Goal: Transaction & Acquisition: Book appointment/travel/reservation

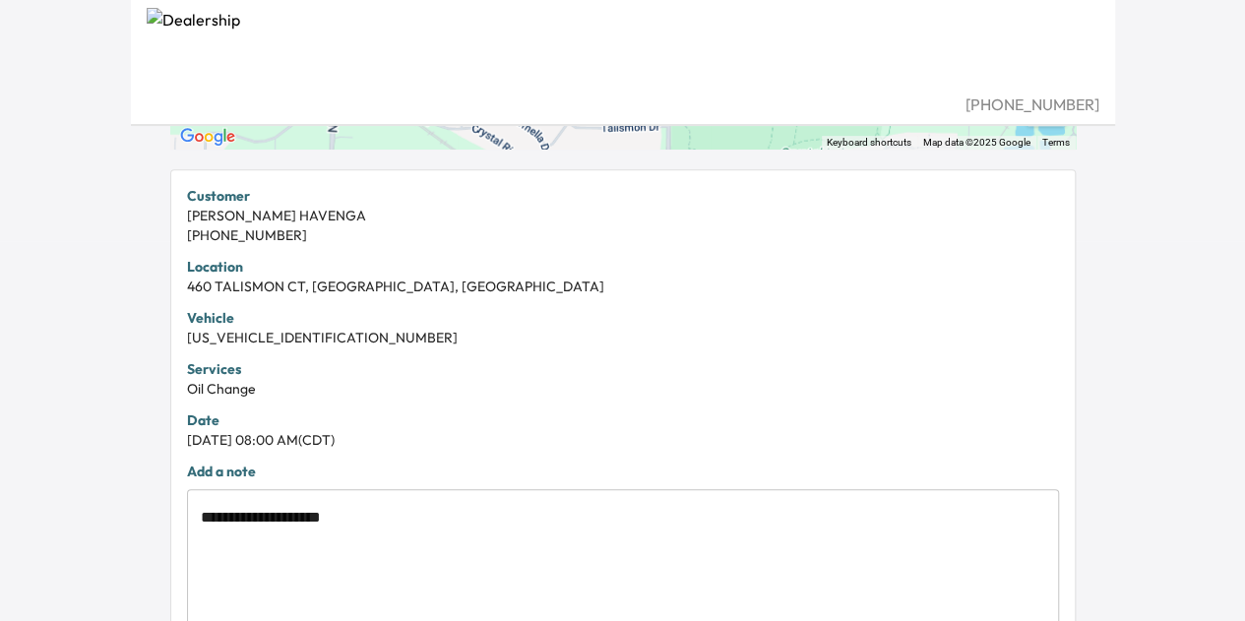
scroll to position [605, 0]
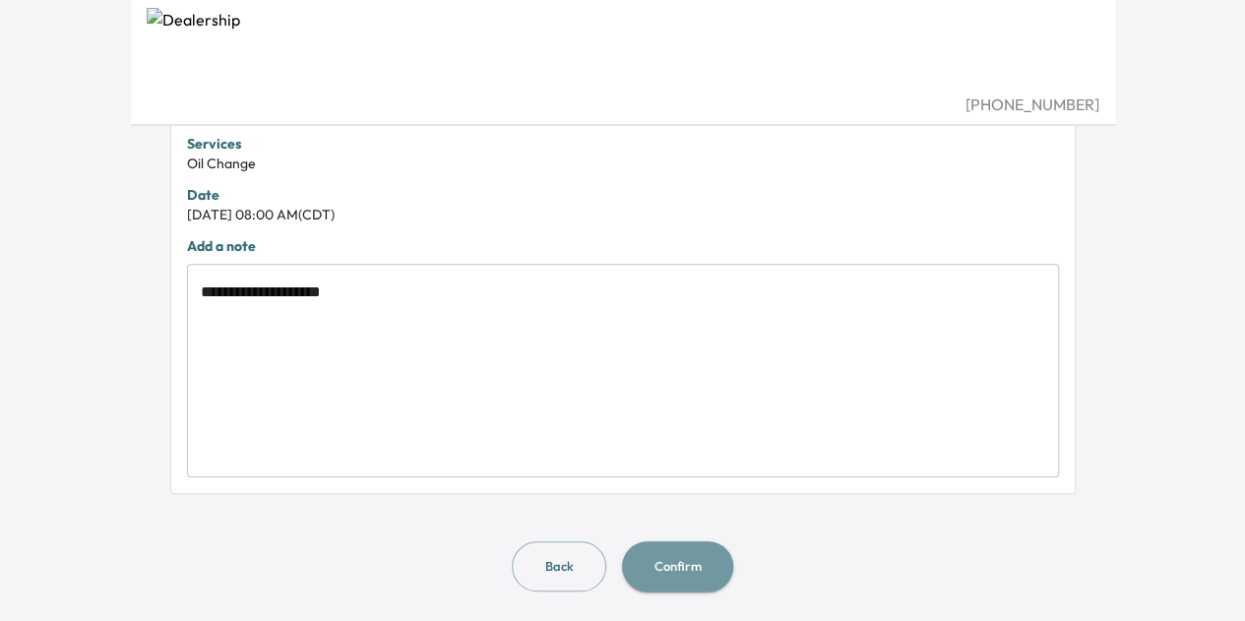
click at [681, 566] on button "Confirm" at bounding box center [677, 566] width 111 height 50
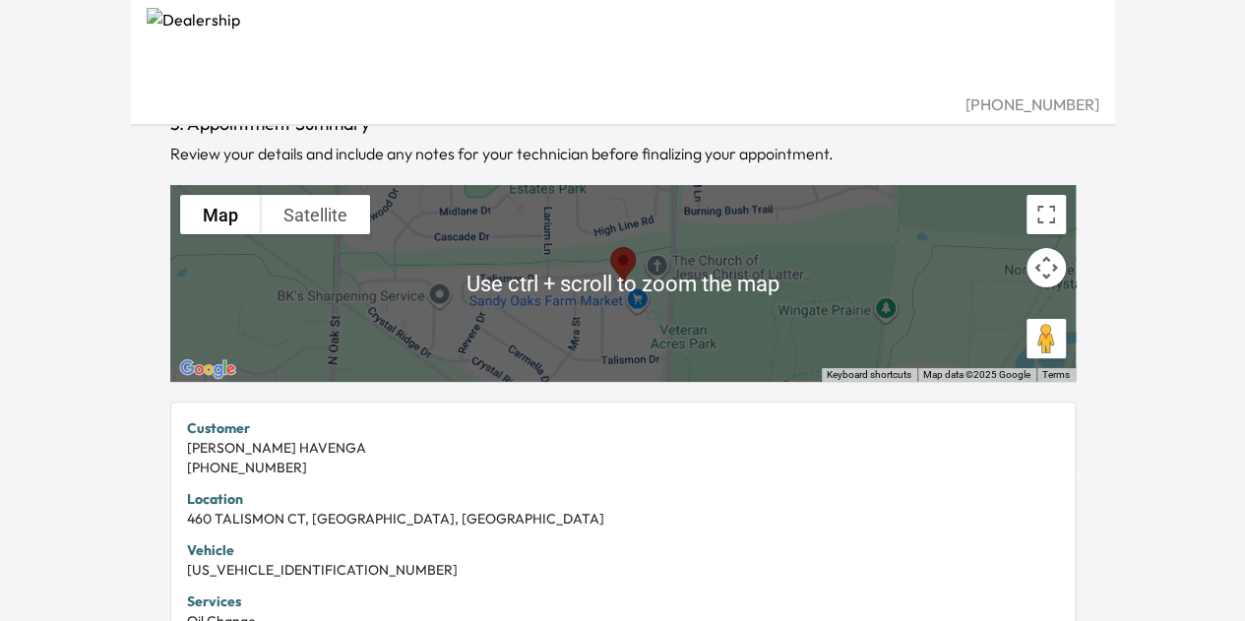
scroll to position [0, 0]
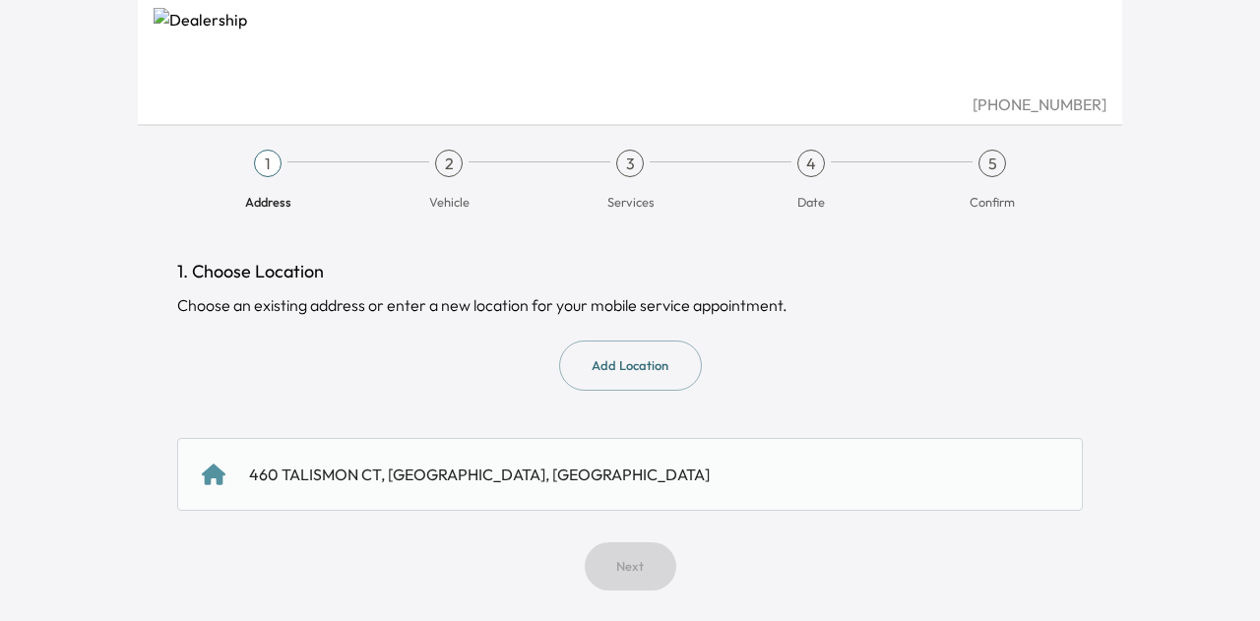
click at [530, 499] on div "460 TALISMON CT, [GEOGRAPHIC_DATA], [GEOGRAPHIC_DATA]" at bounding box center [629, 474] width 905 height 73
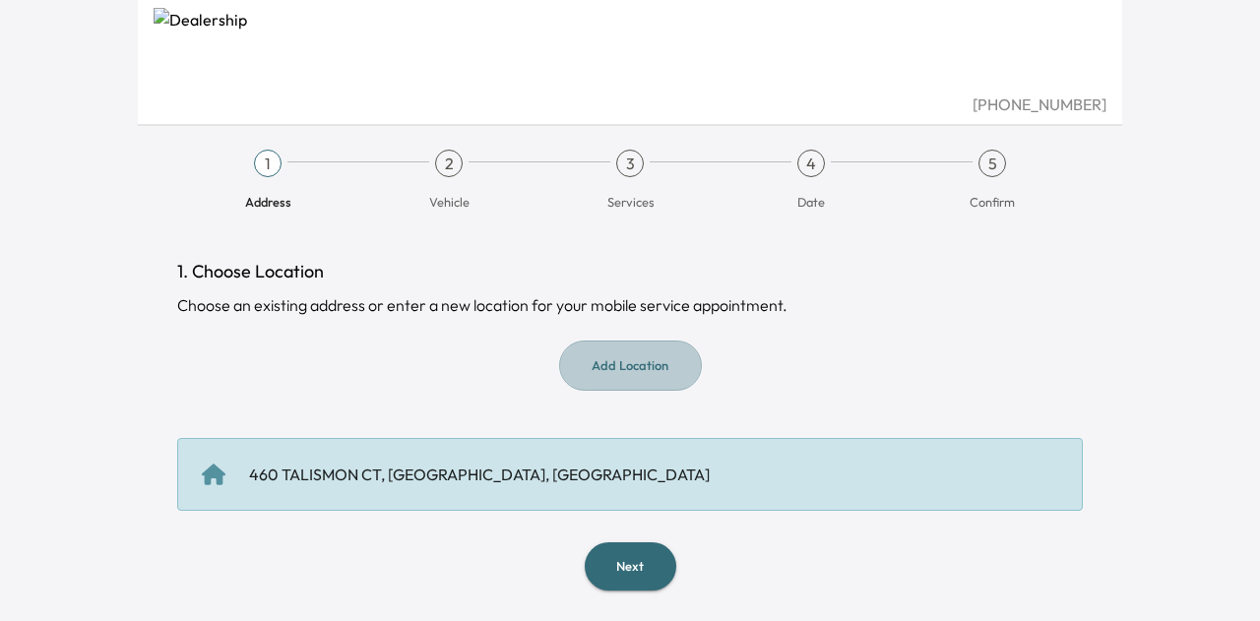
click at [616, 369] on button "Add Location" at bounding box center [630, 365] width 143 height 50
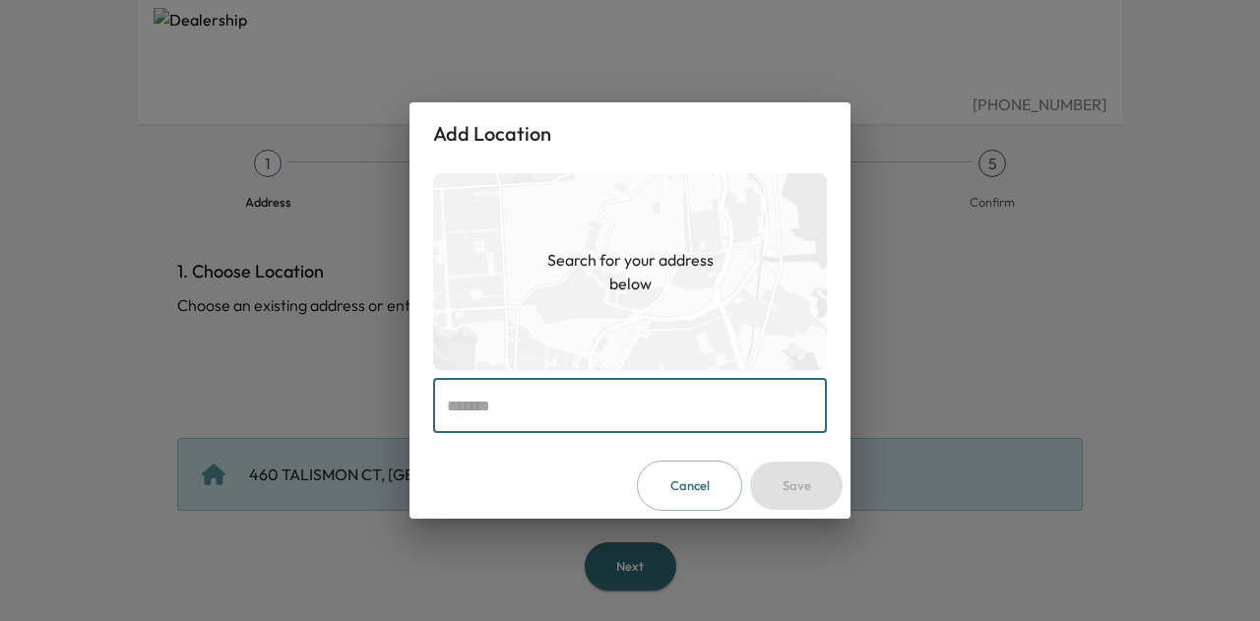
click at [556, 414] on input "text" at bounding box center [630, 405] width 394 height 55
click at [687, 487] on button "Cancel" at bounding box center [689, 486] width 105 height 50
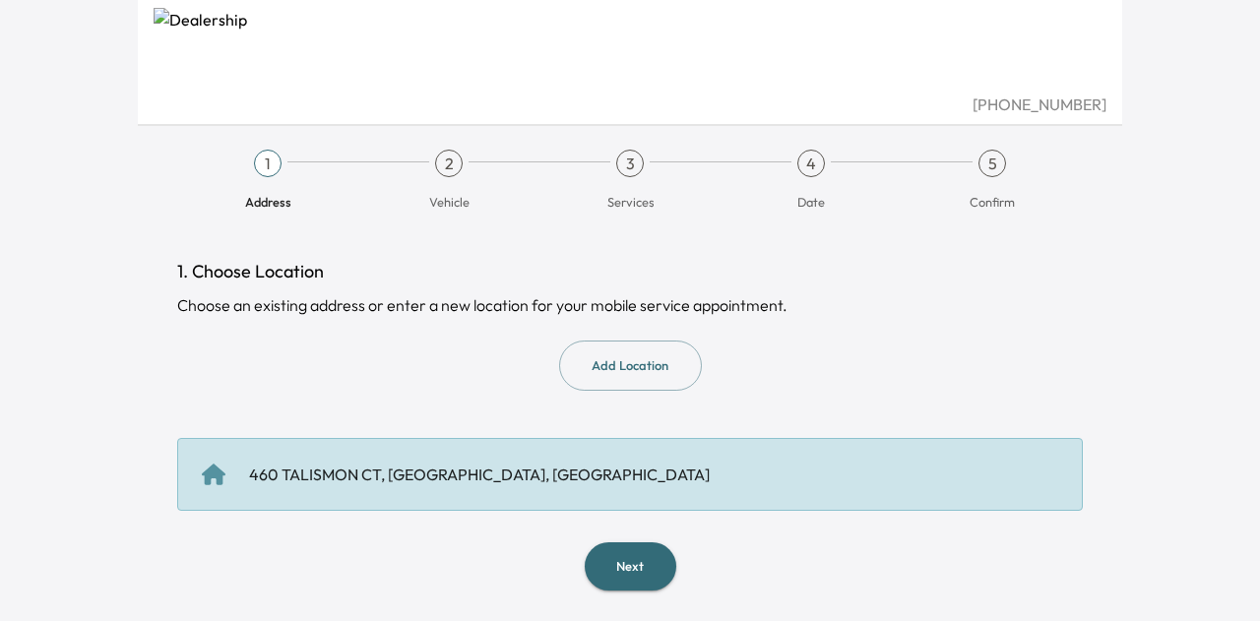
click at [634, 567] on button "Next" at bounding box center [631, 566] width 92 height 48
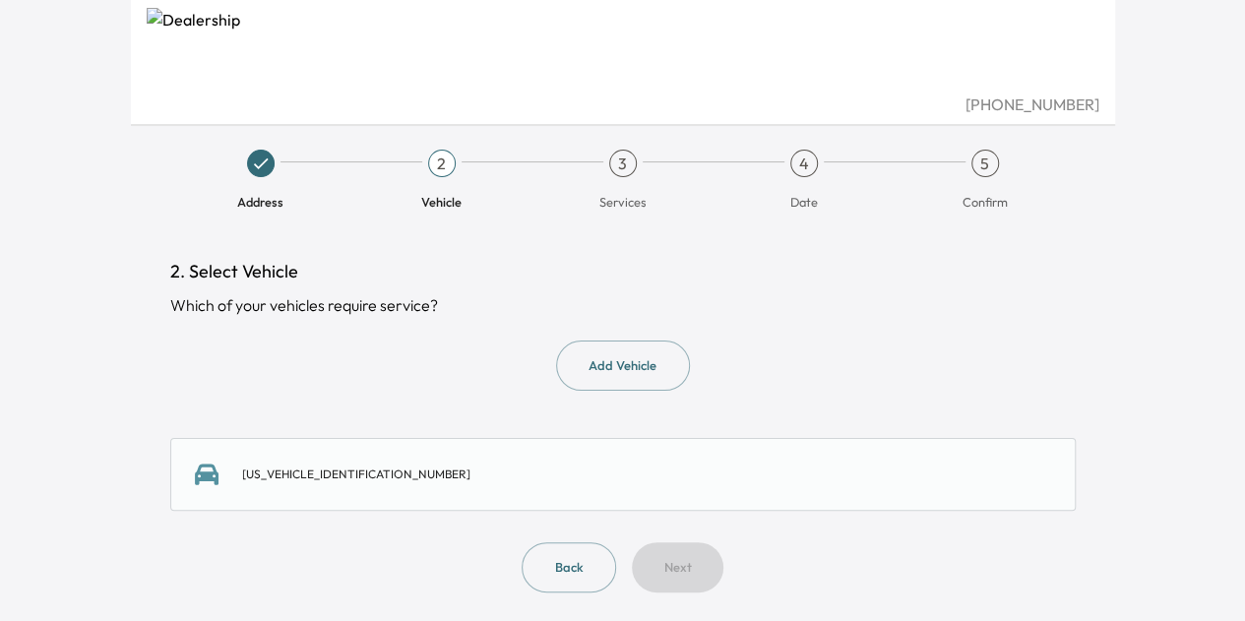
click at [403, 469] on div "[US_VEHICLE_IDENTIFICATION_NUMBER]" at bounding box center [623, 475] width 856 height 24
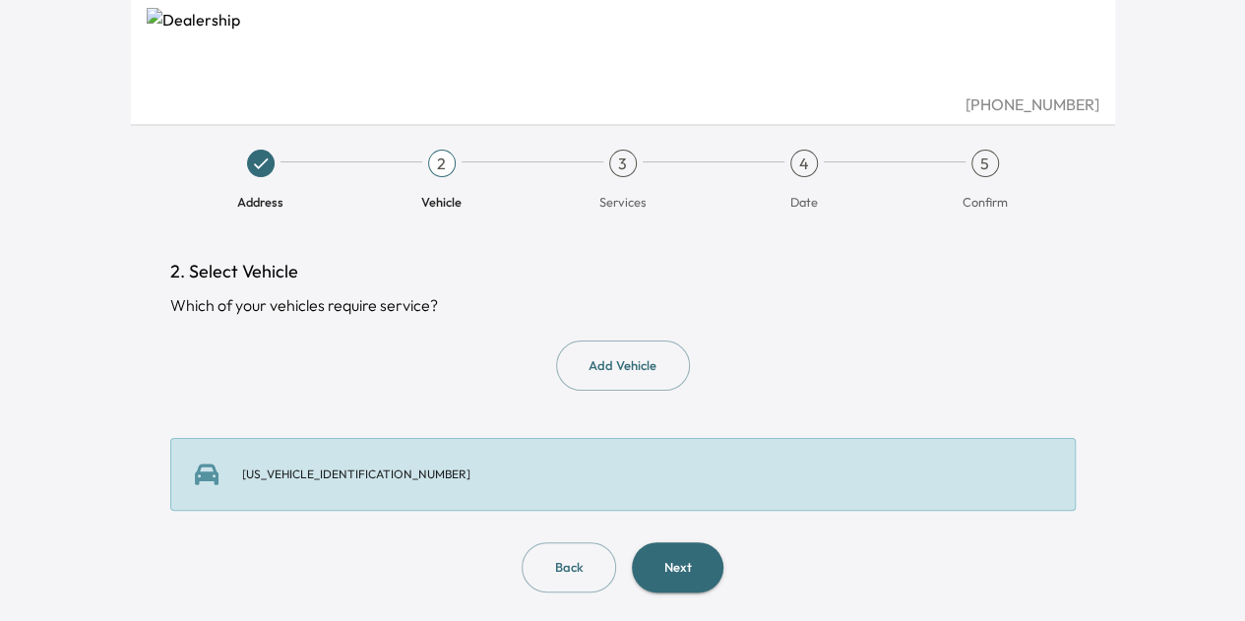
click at [682, 576] on button "Next" at bounding box center [678, 567] width 92 height 50
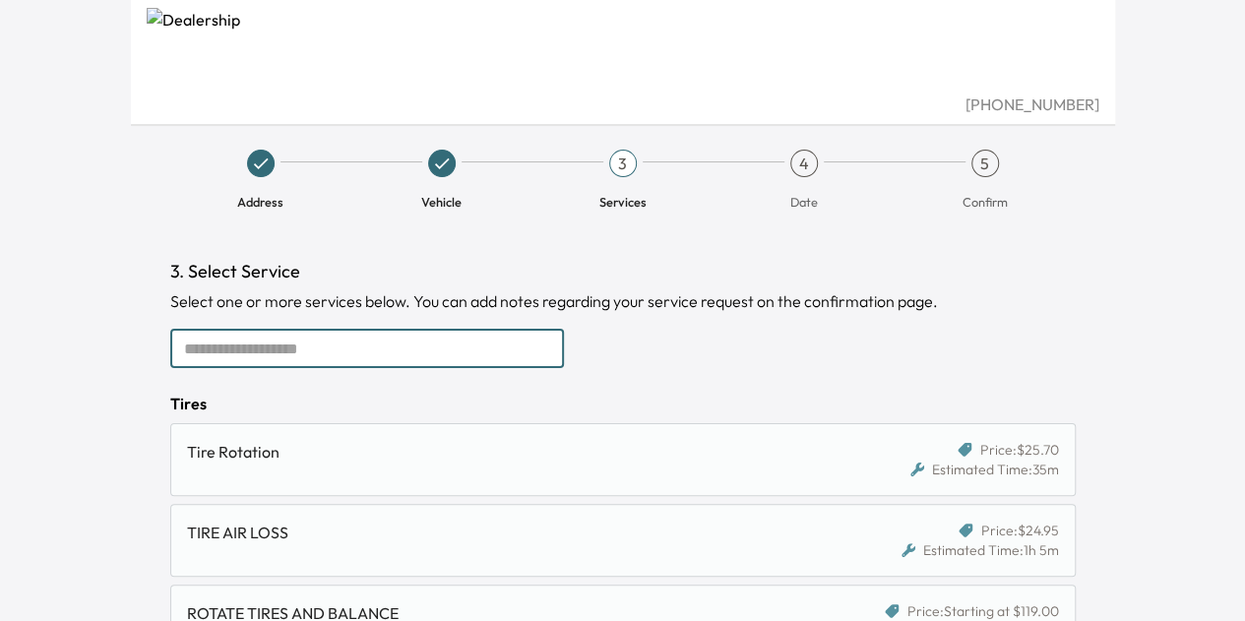
click at [402, 342] on input "text" at bounding box center [367, 348] width 394 height 39
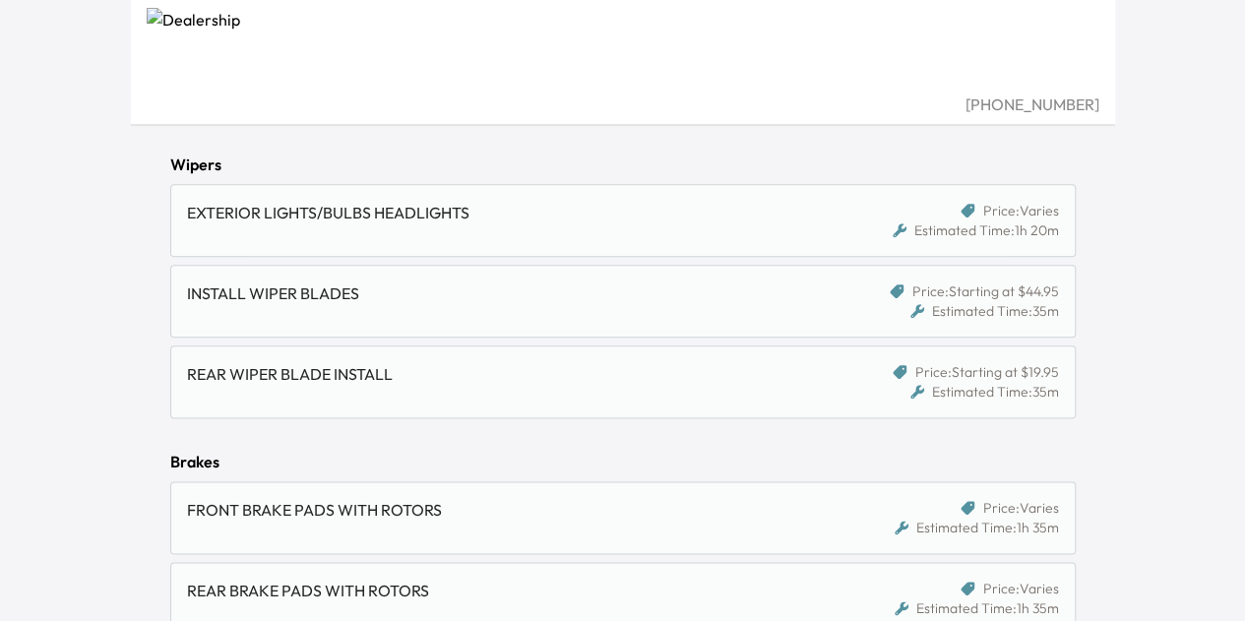
scroll to position [1184, 0]
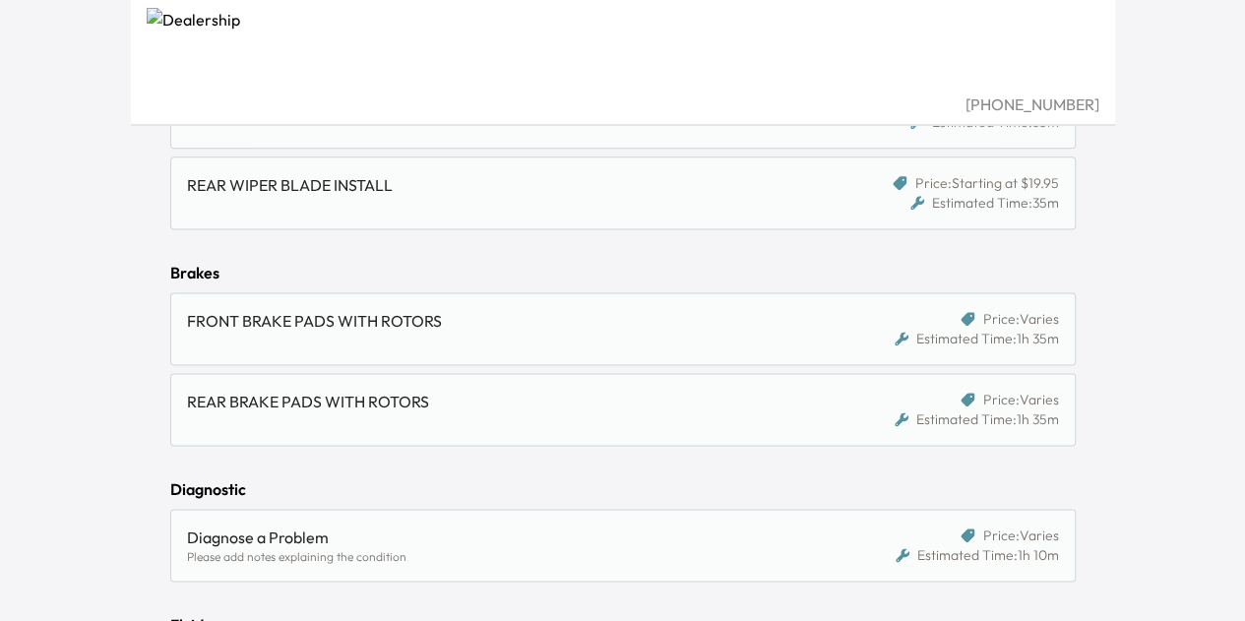
click at [699, 325] on div "FRONT BRAKE PADS WITH ROTORS" at bounding box center [514, 328] width 654 height 39
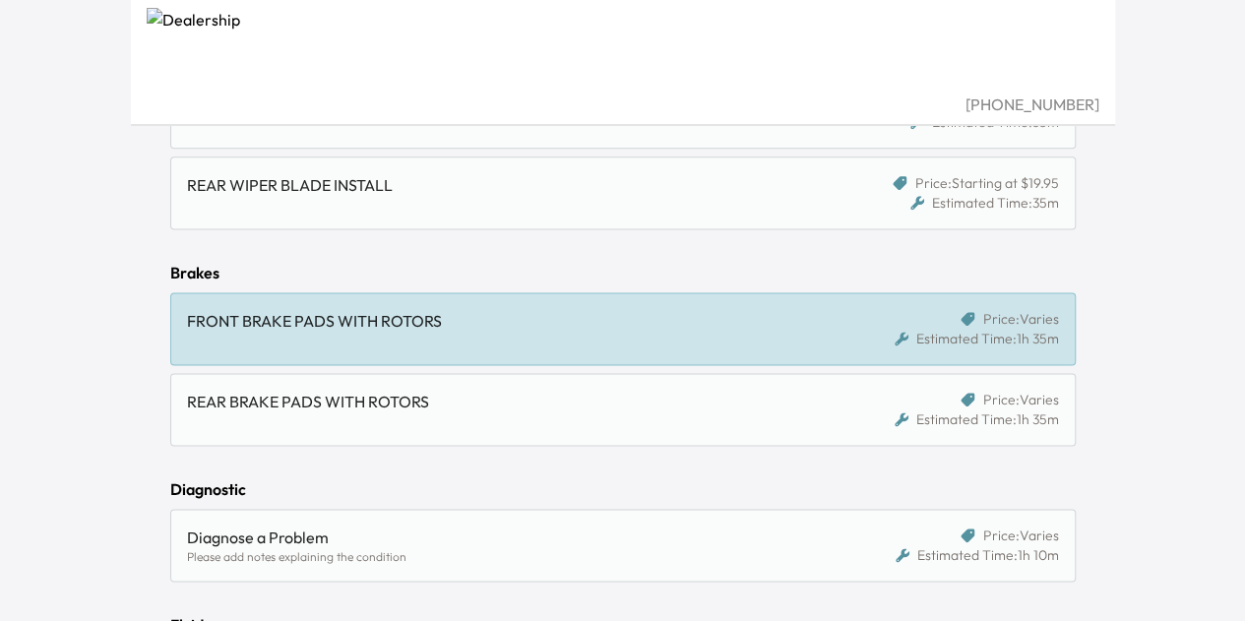
click at [700, 390] on div "REAR BRAKE PADS WITH ROTORS" at bounding box center [506, 402] width 639 height 24
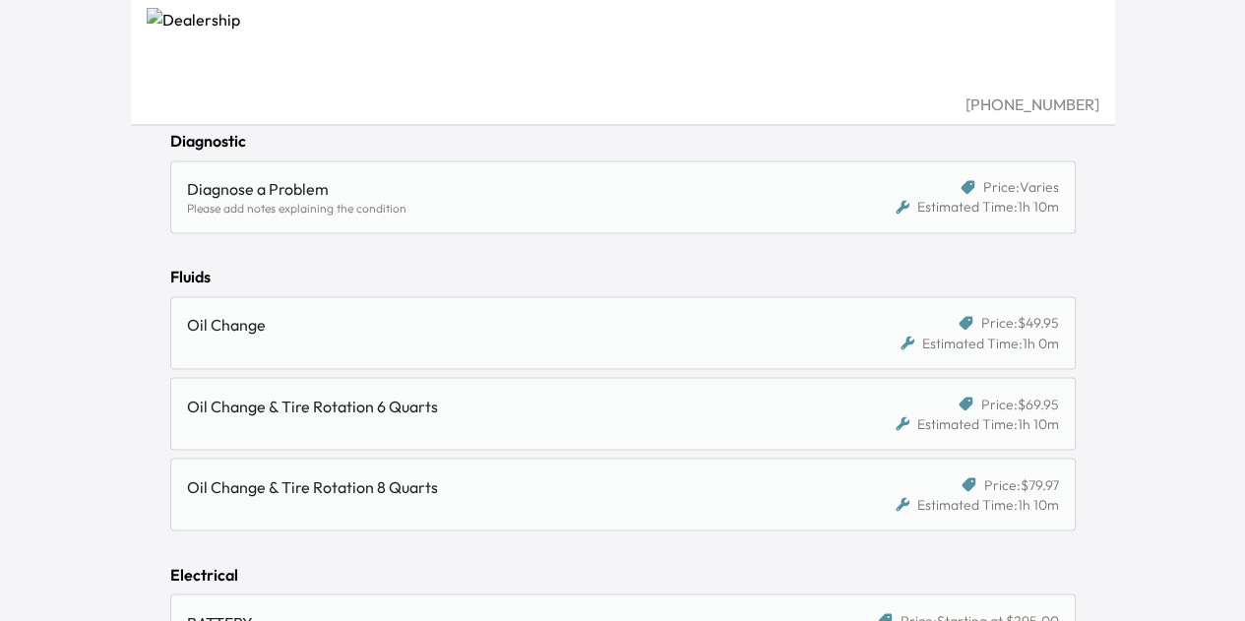
scroll to position [1535, 0]
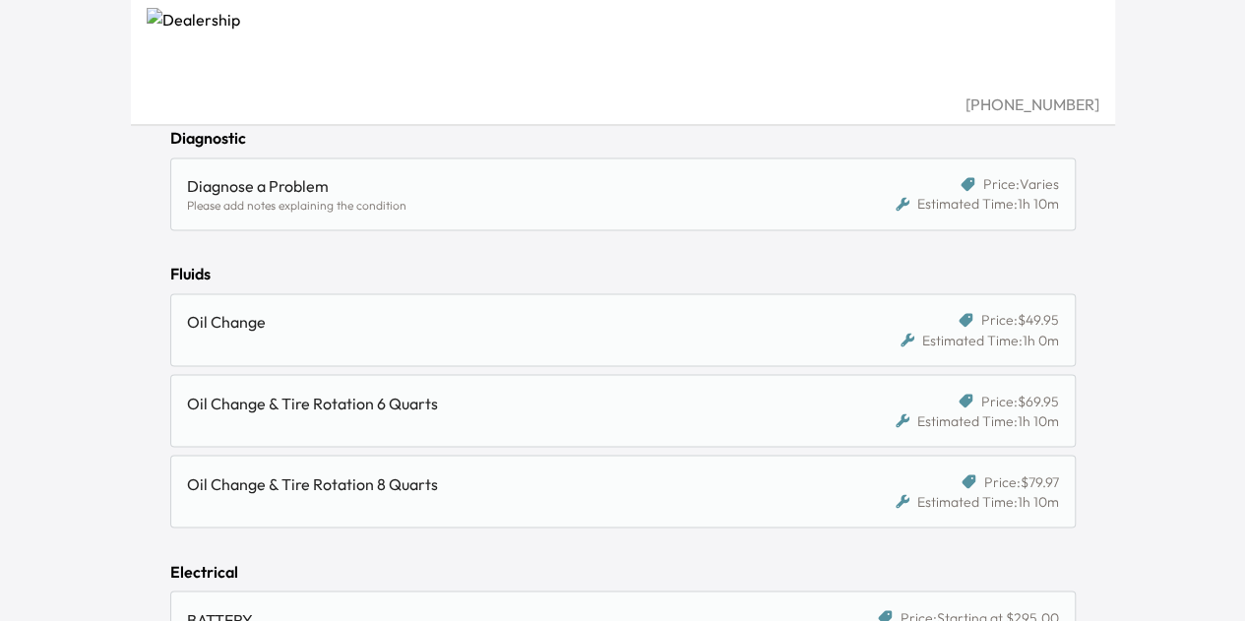
click at [701, 330] on div "Oil Change" at bounding box center [514, 329] width 654 height 39
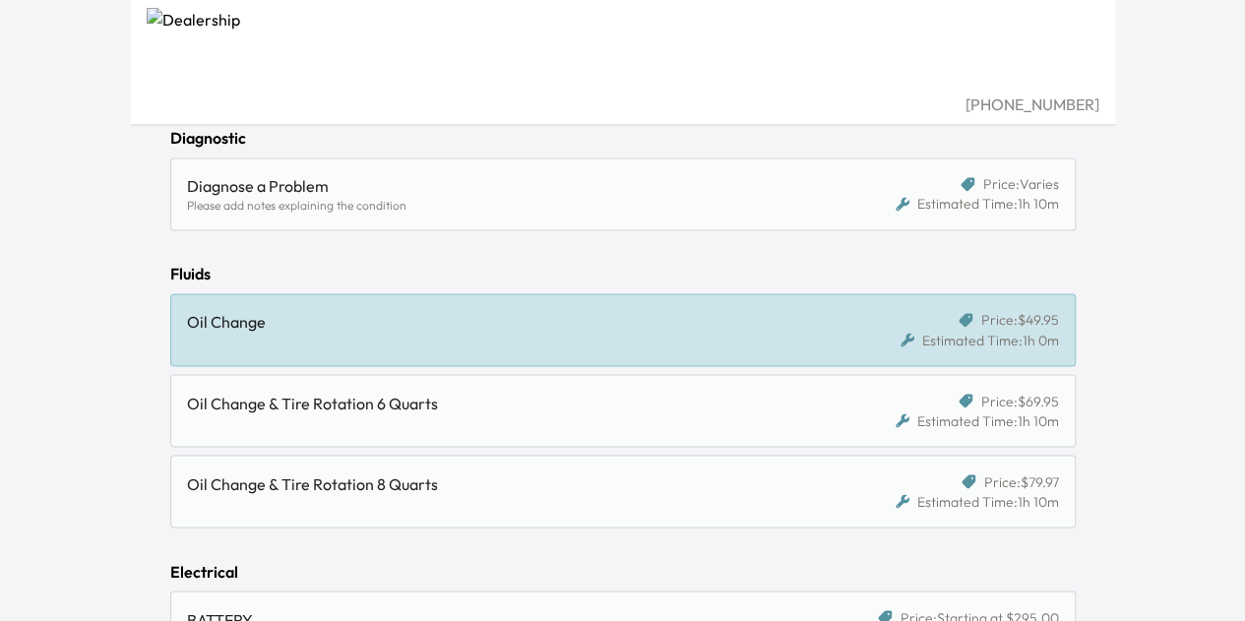
scroll to position [1813, 0]
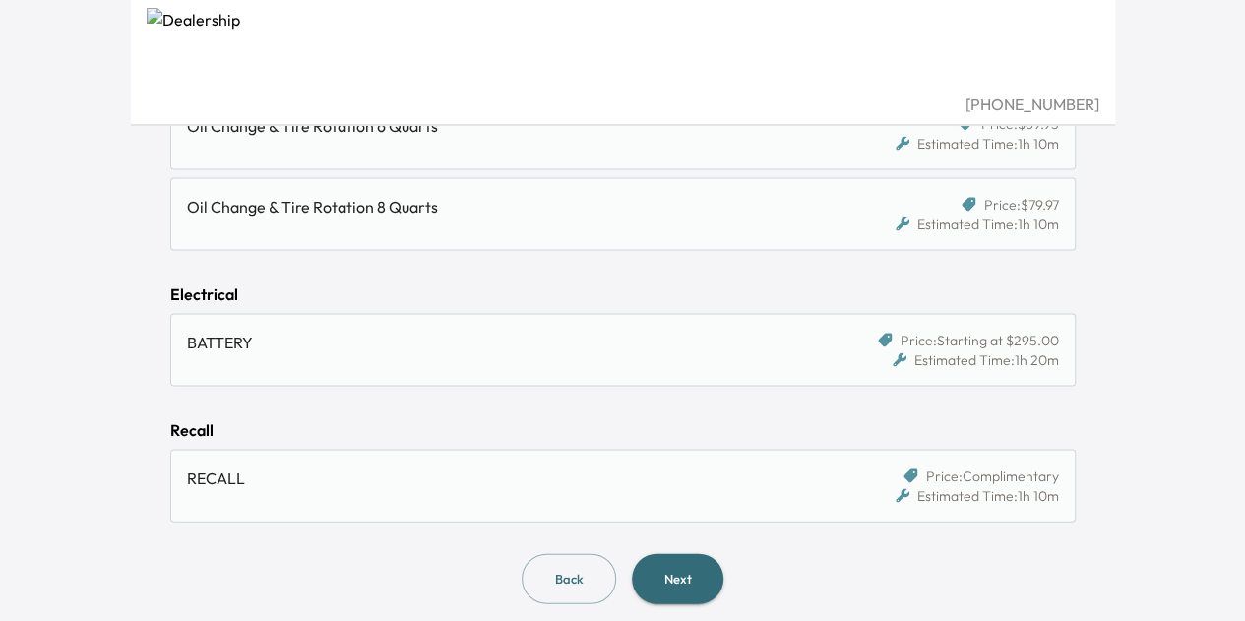
click at [684, 564] on button "Next" at bounding box center [678, 578] width 92 height 50
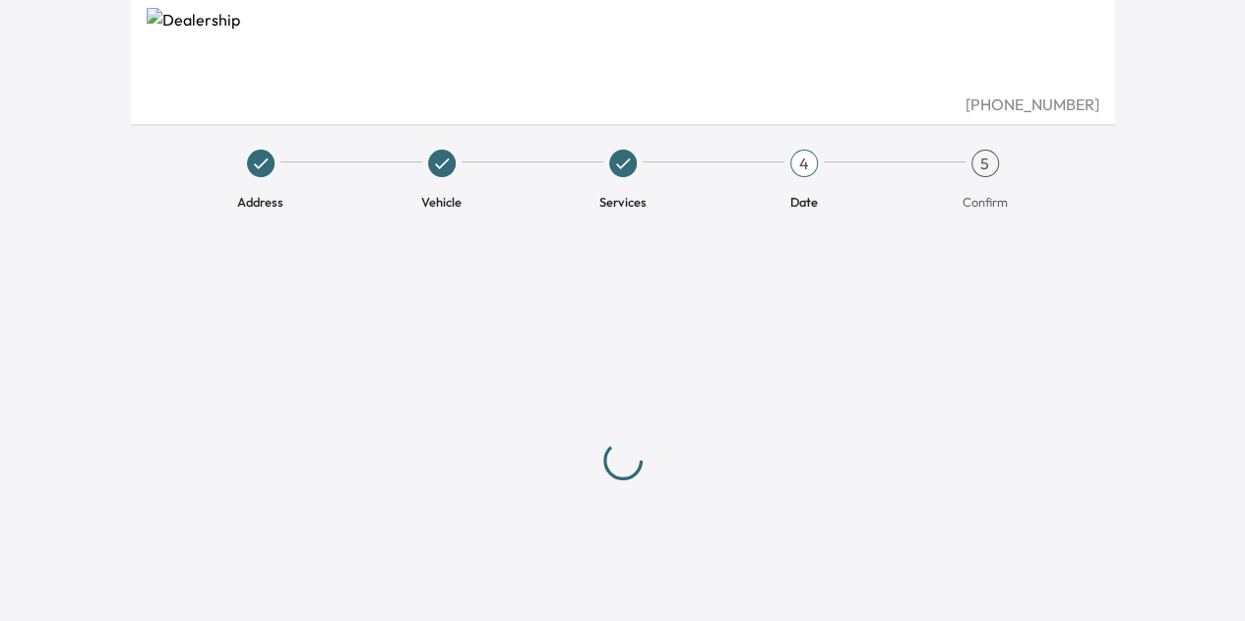
scroll to position [73, 0]
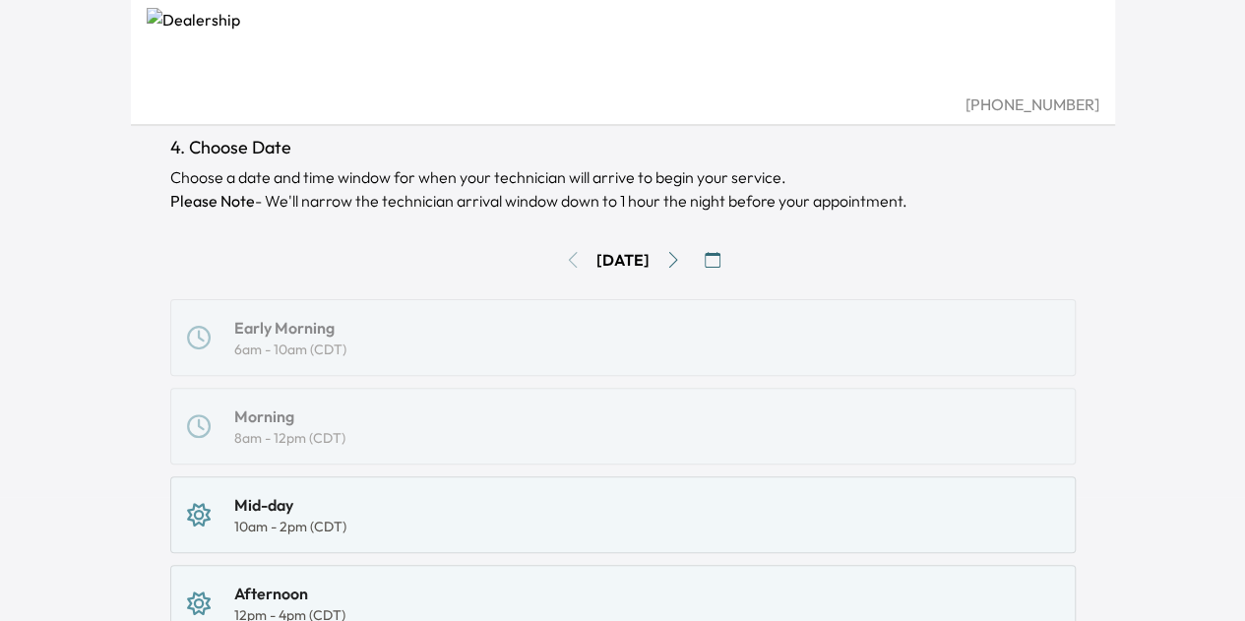
click at [681, 257] on icon "Go to next day" at bounding box center [673, 260] width 16 height 16
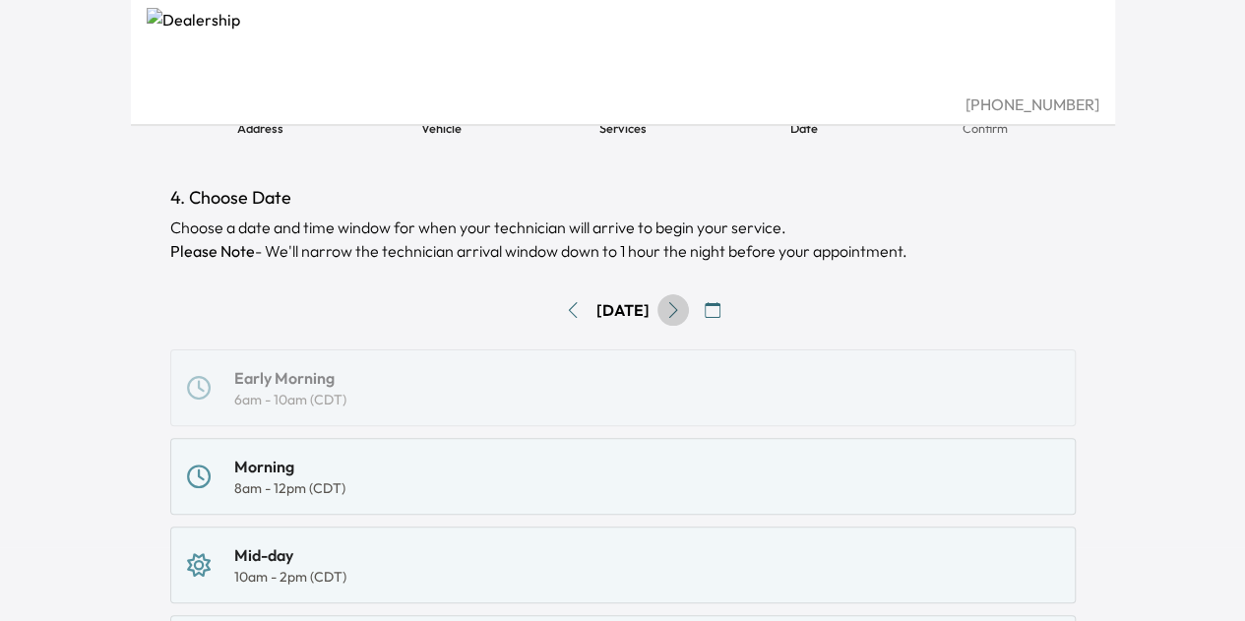
click at [675, 306] on icon "Go to next day" at bounding box center [673, 310] width 16 height 16
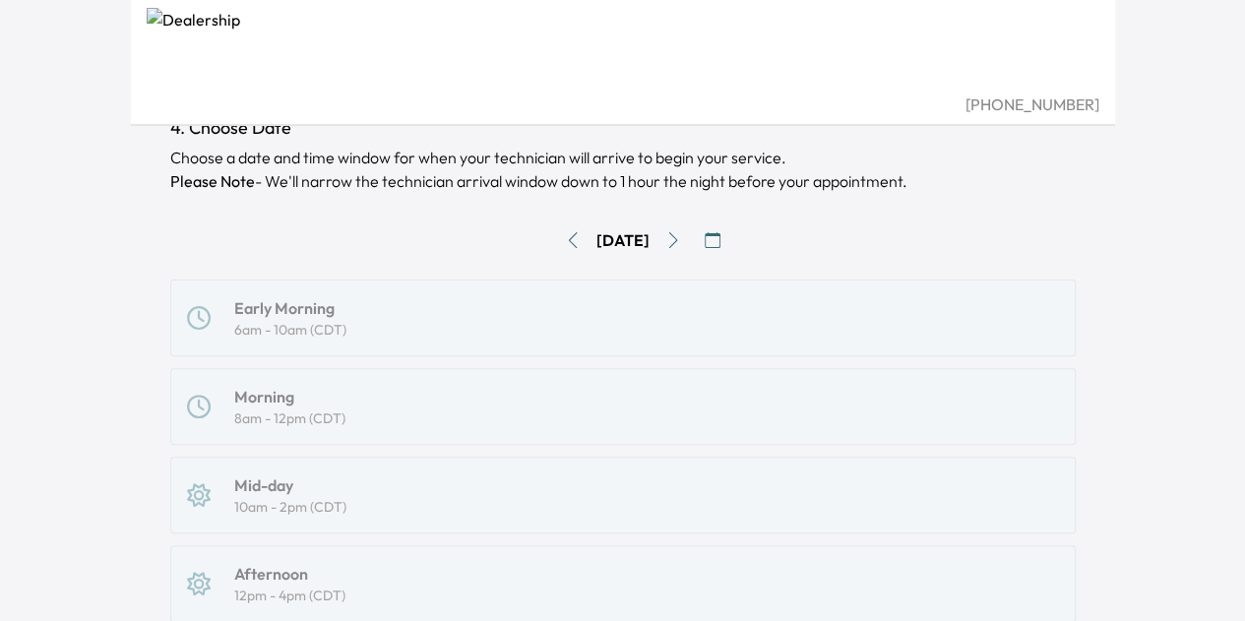
scroll to position [0, 0]
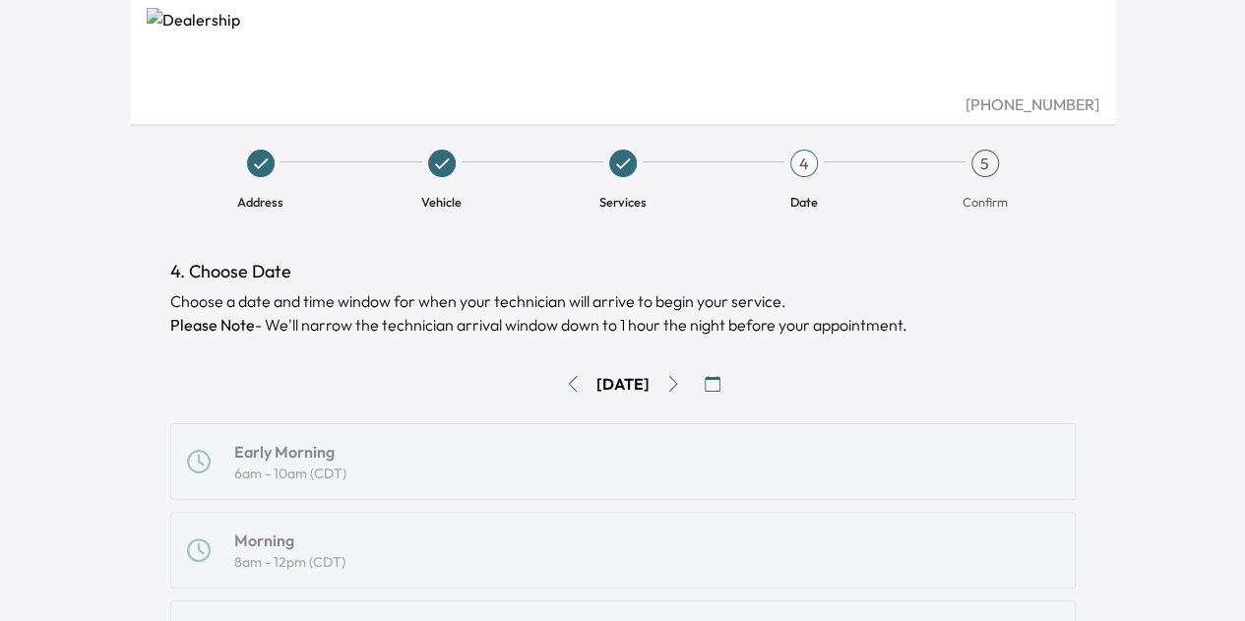
click at [720, 383] on icon "button" at bounding box center [713, 384] width 16 height 16
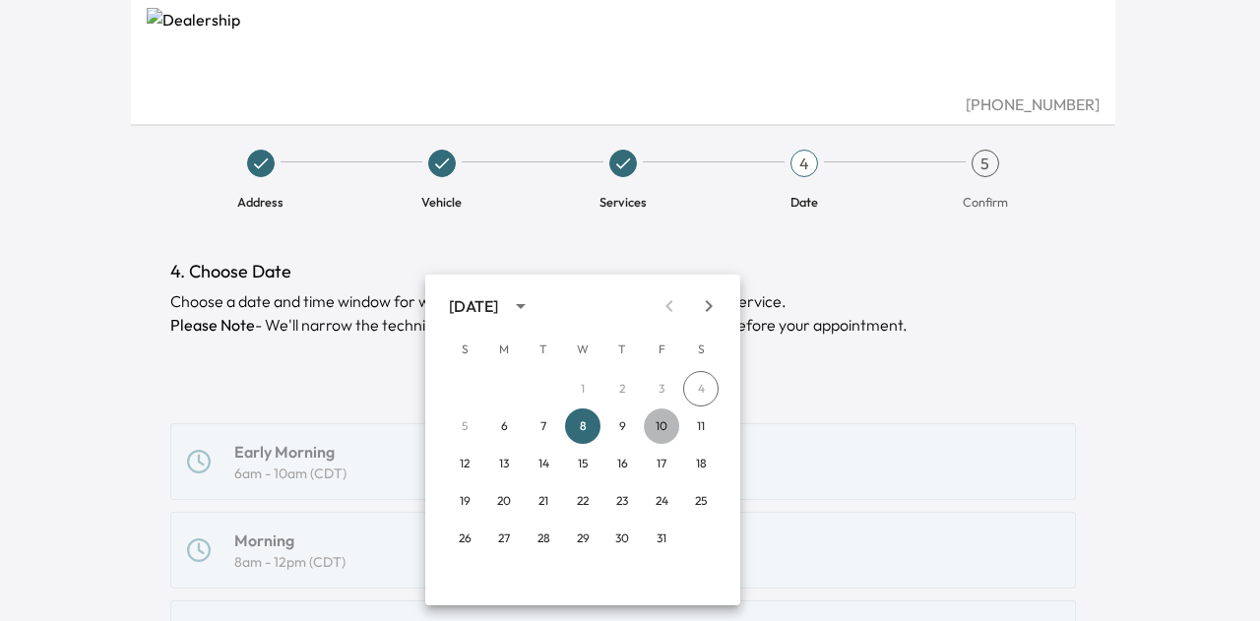
click at [662, 422] on button "10" at bounding box center [661, 425] width 35 height 35
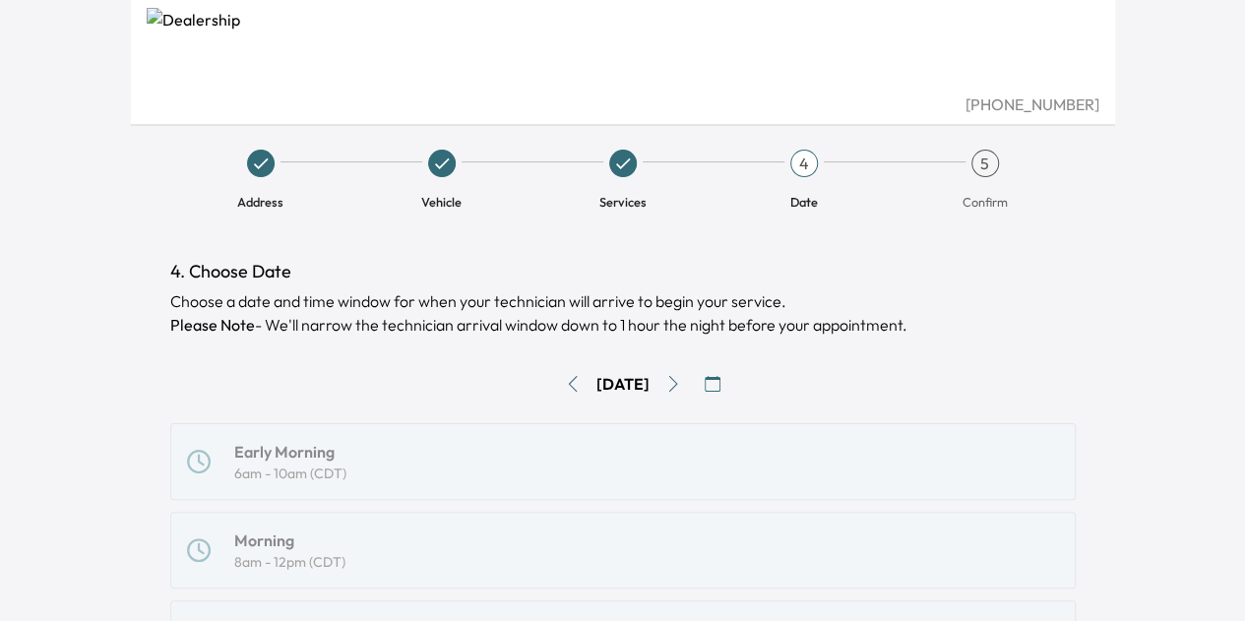
click at [715, 380] on icon "button" at bounding box center [713, 384] width 16 height 16
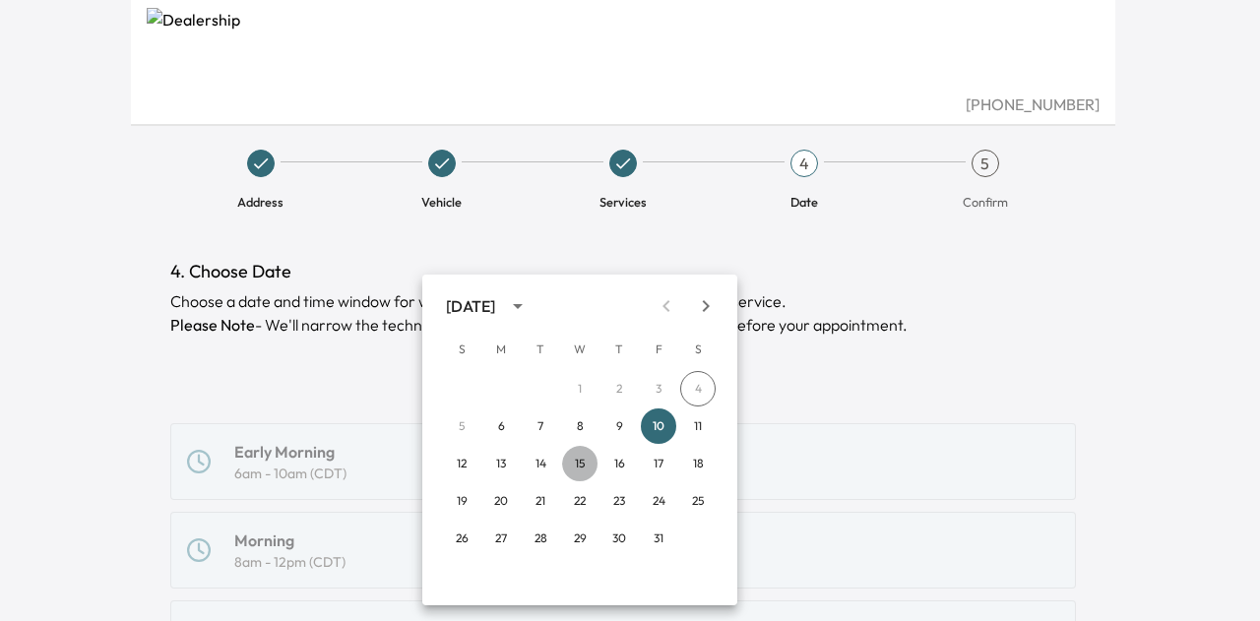
click at [575, 460] on button "15" at bounding box center [579, 463] width 35 height 35
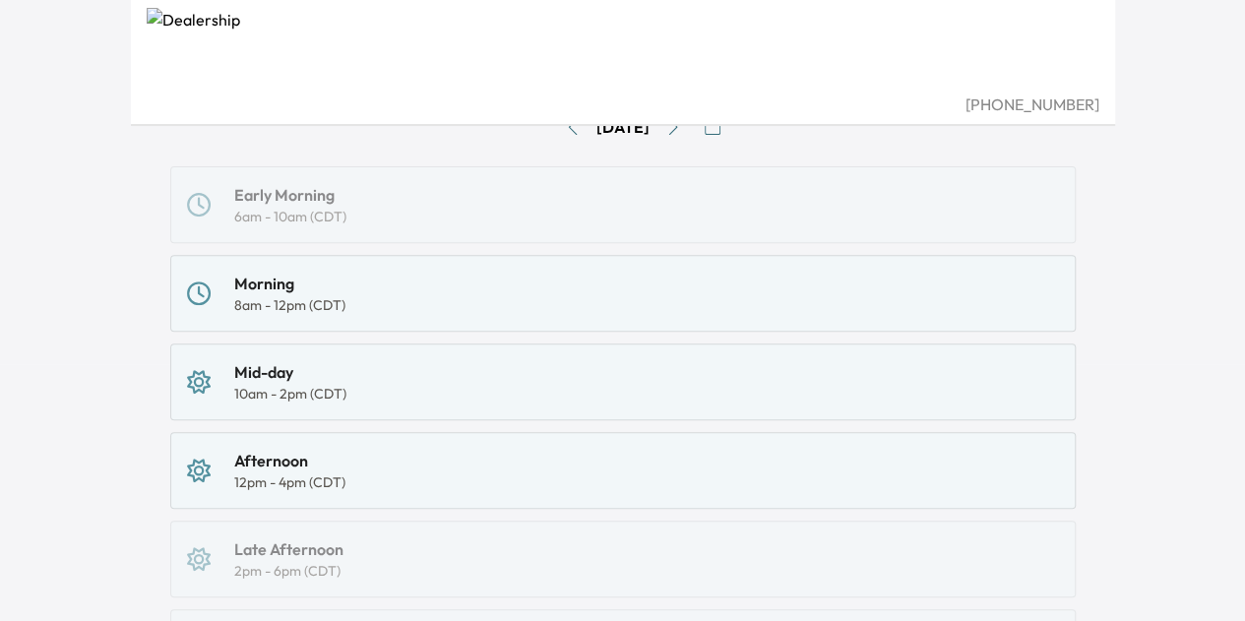
scroll to position [258, 0]
click at [464, 282] on div "Morning 8am - 12pm (CDT)" at bounding box center [623, 292] width 872 height 43
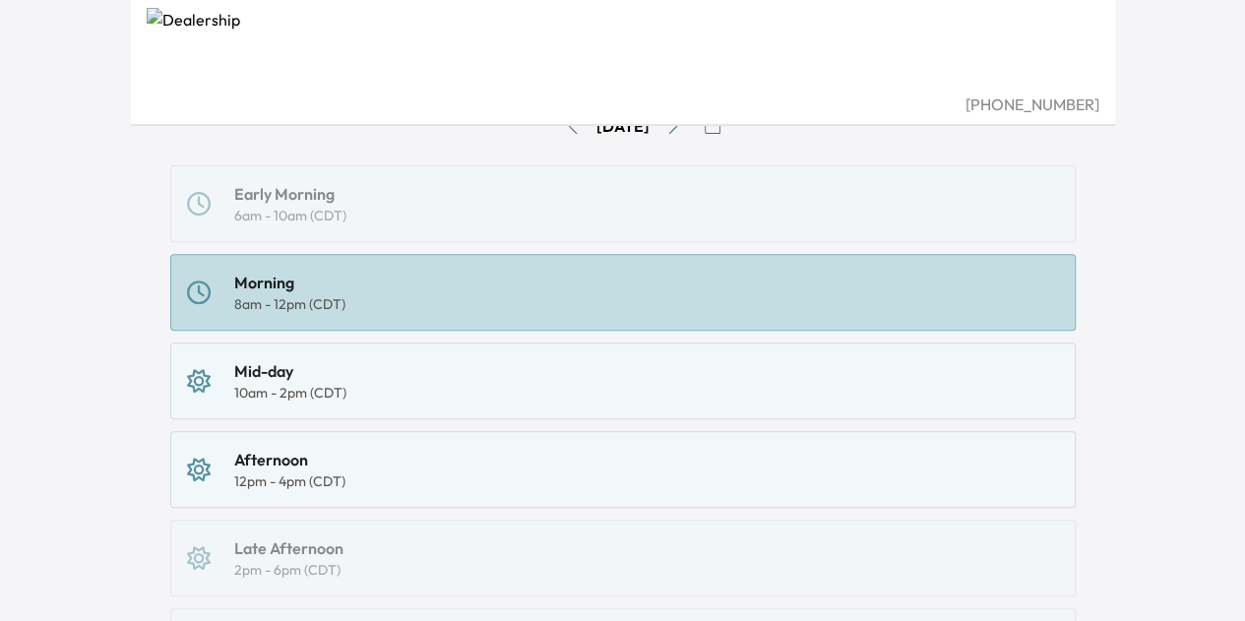
scroll to position [573, 0]
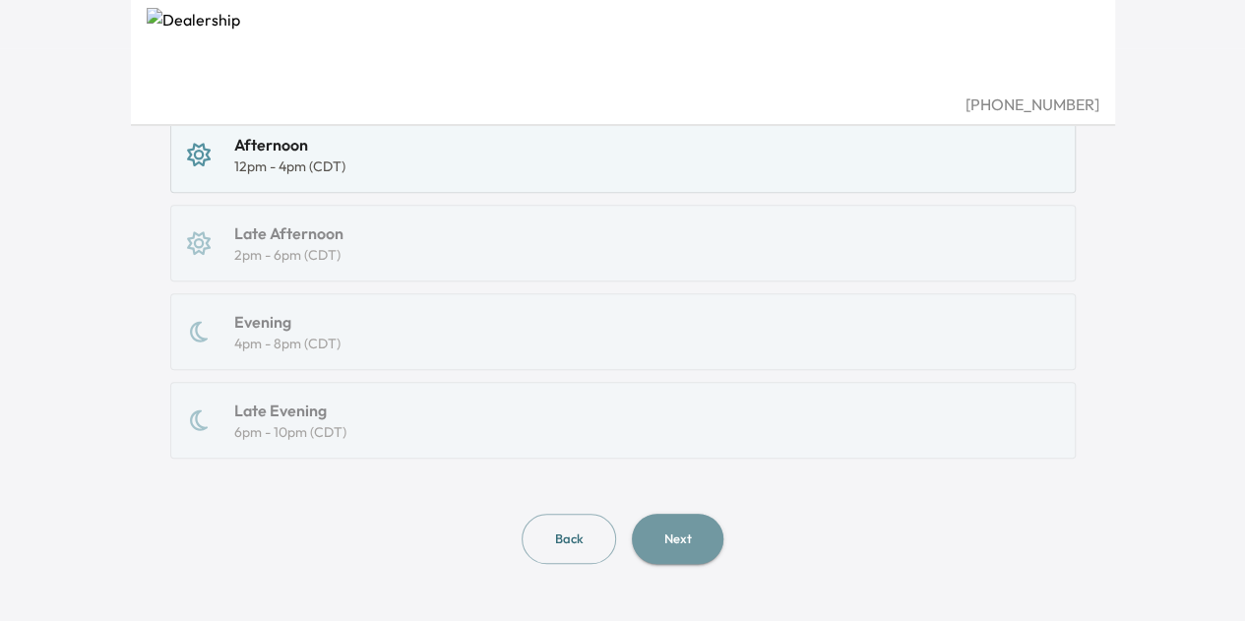
click at [669, 530] on button "Next" at bounding box center [678, 539] width 92 height 50
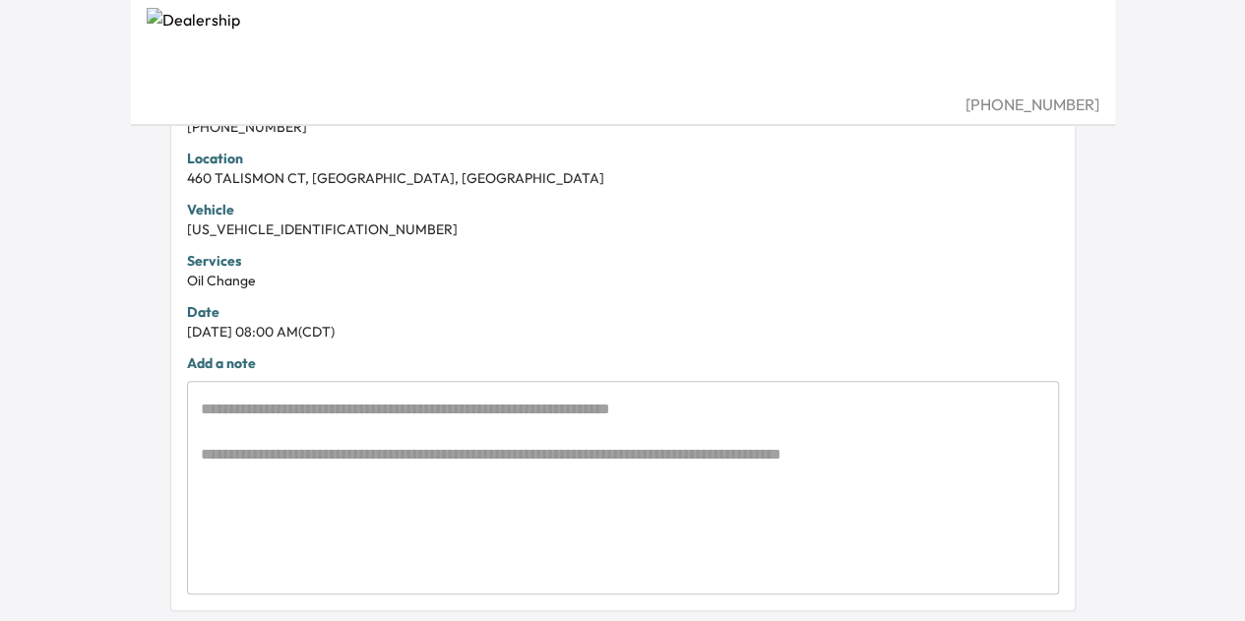
scroll to position [489, 0]
click at [527, 422] on textarea at bounding box center [623, 487] width 844 height 181
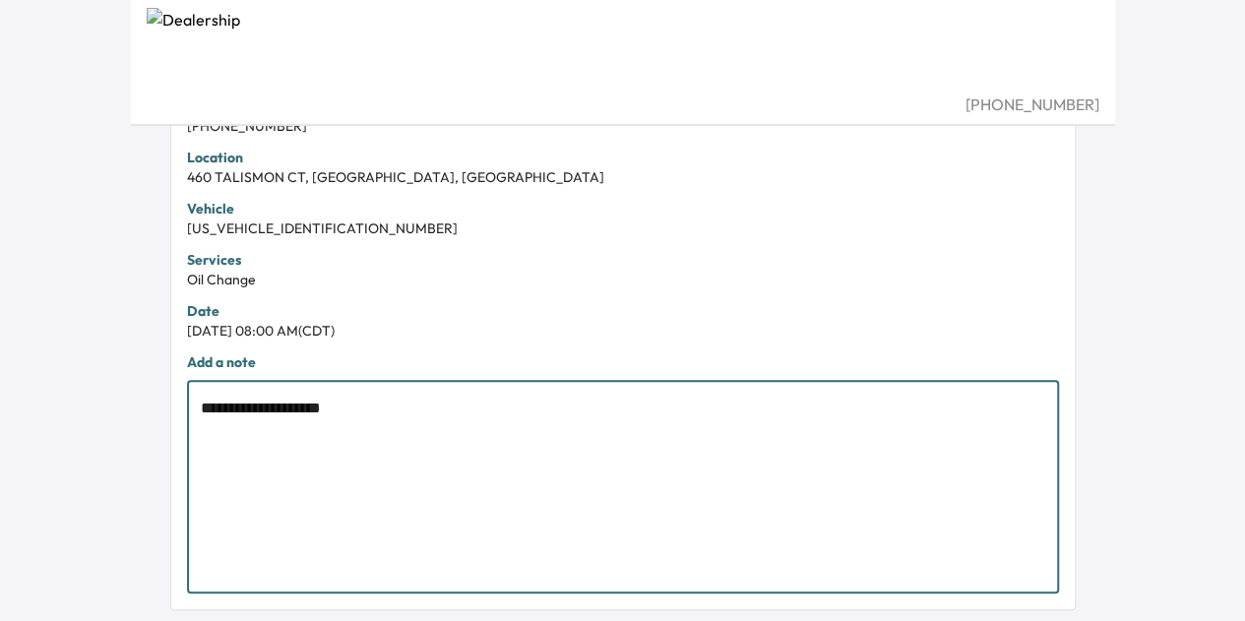
scroll to position [605, 0]
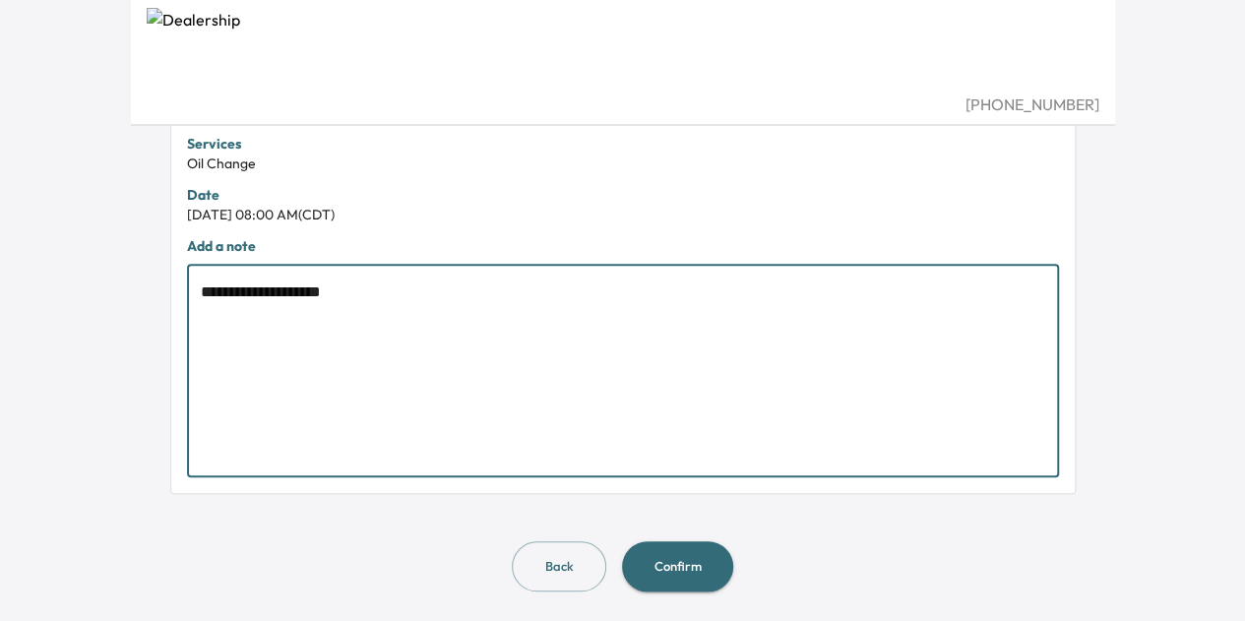
type textarea "**********"
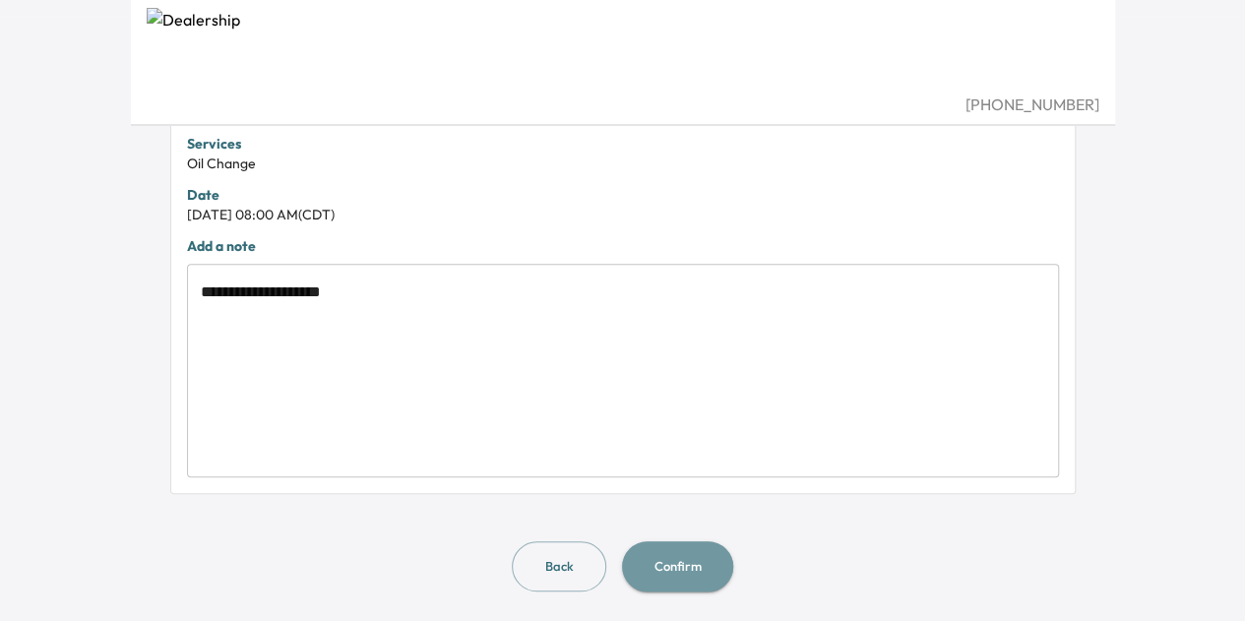
click at [653, 544] on button "Confirm" at bounding box center [677, 566] width 111 height 50
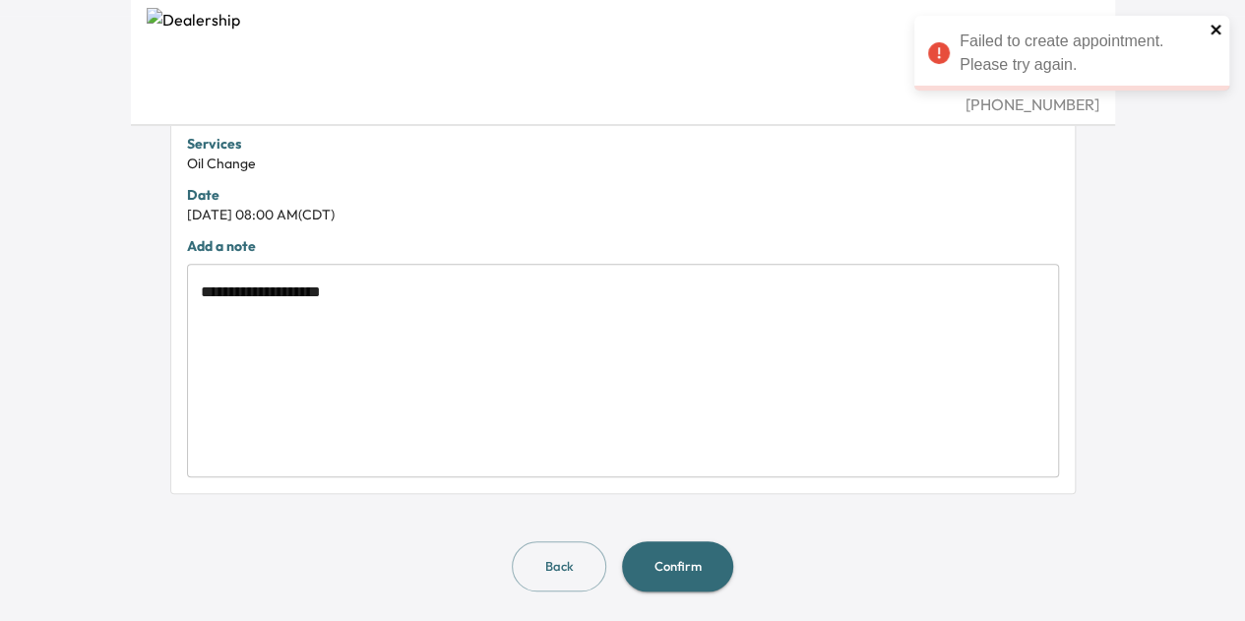
click at [1215, 27] on icon "close" at bounding box center [1216, 30] width 14 height 16
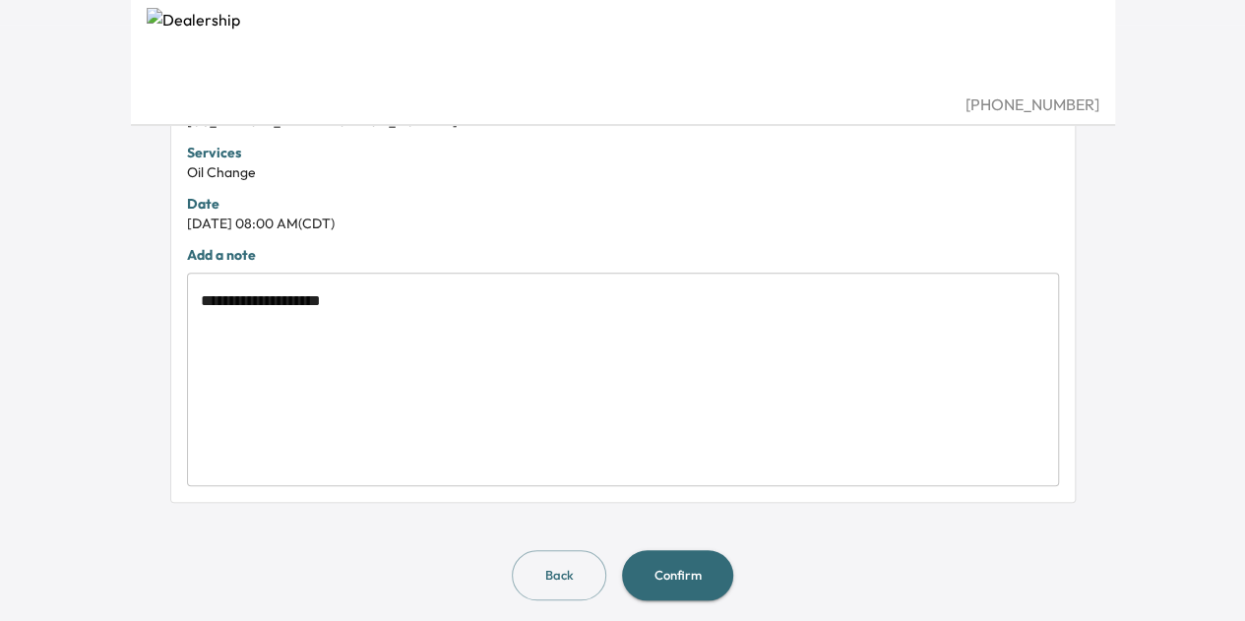
scroll to position [600, 0]
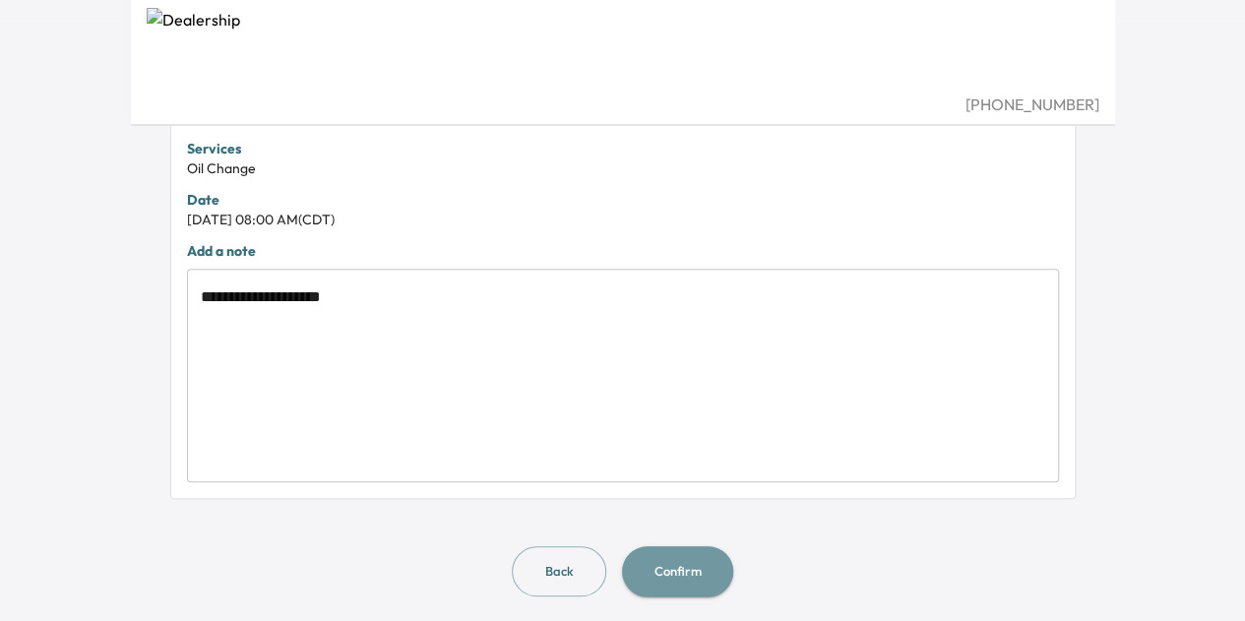
click at [679, 568] on button "Confirm" at bounding box center [677, 571] width 111 height 50
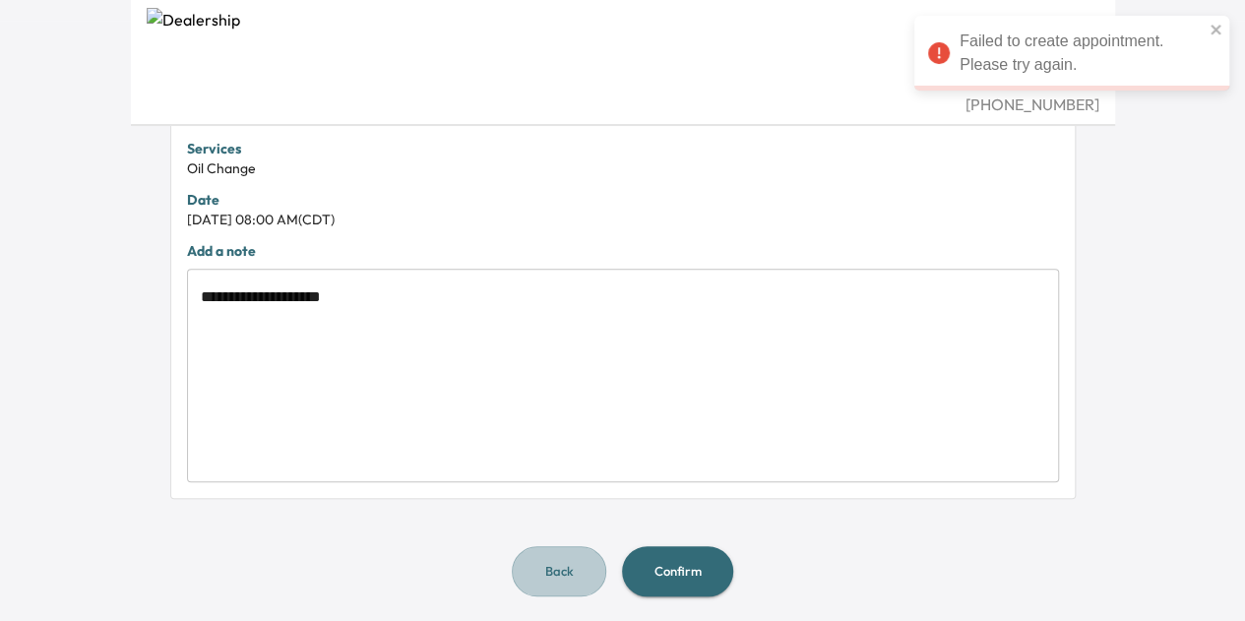
click at [537, 574] on button "Back" at bounding box center [559, 571] width 94 height 50
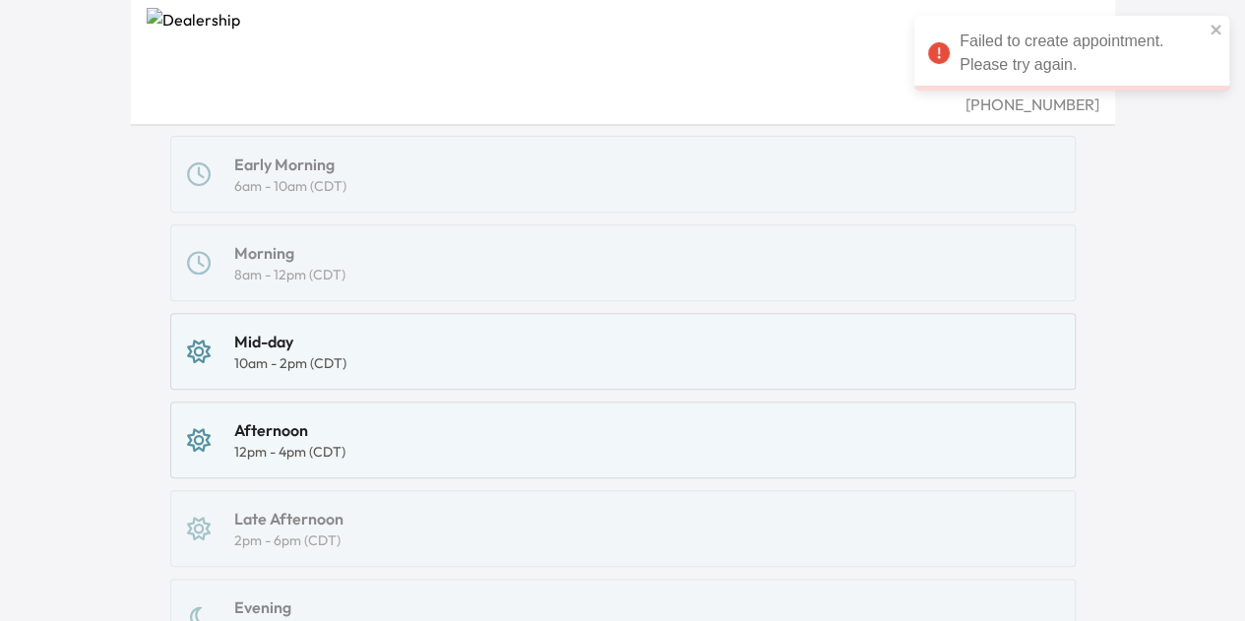
scroll to position [287, 0]
click at [330, 349] on div "Mid-day" at bounding box center [290, 342] width 112 height 24
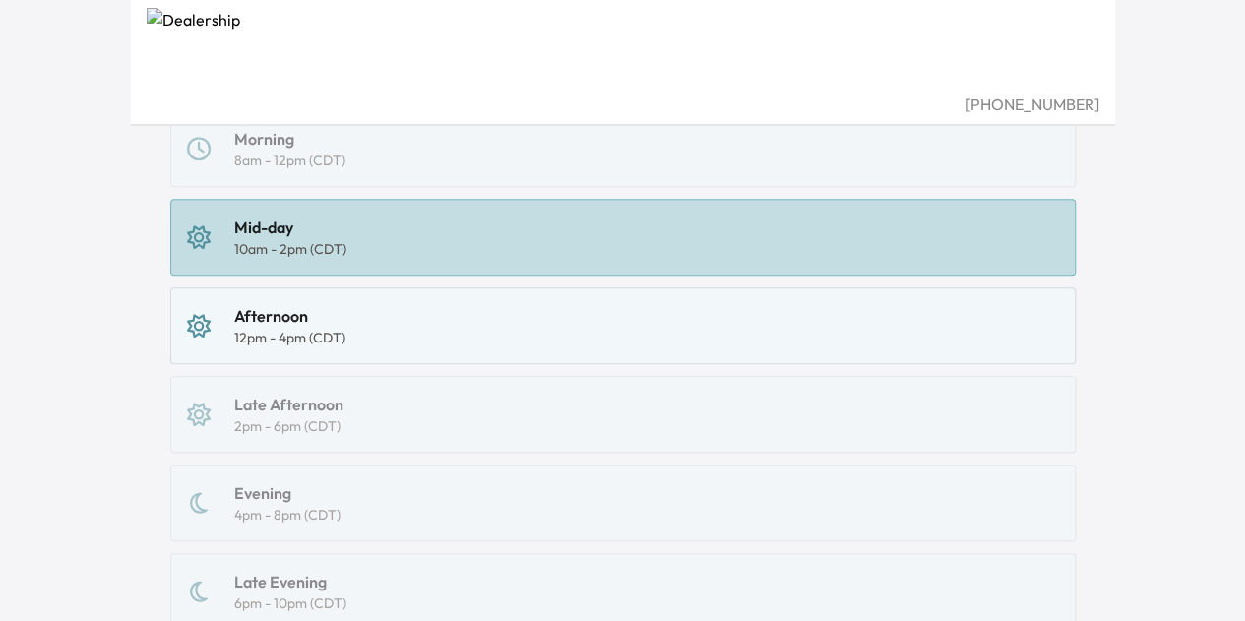
scroll to position [573, 0]
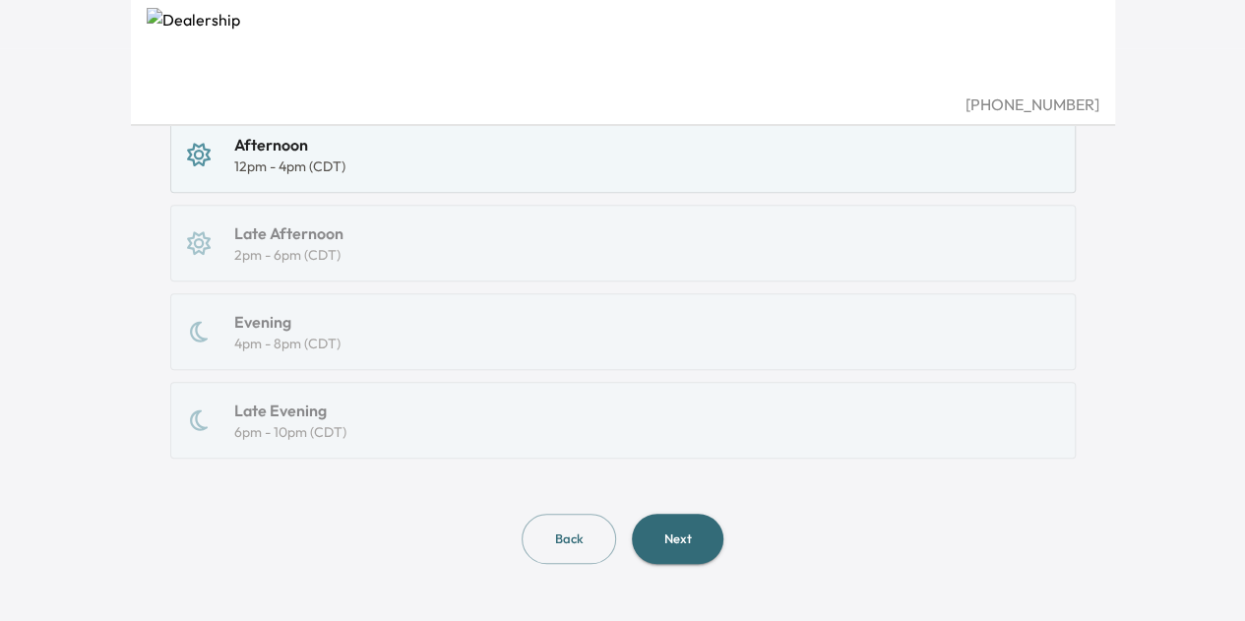
click at [670, 527] on button "Next" at bounding box center [678, 539] width 92 height 50
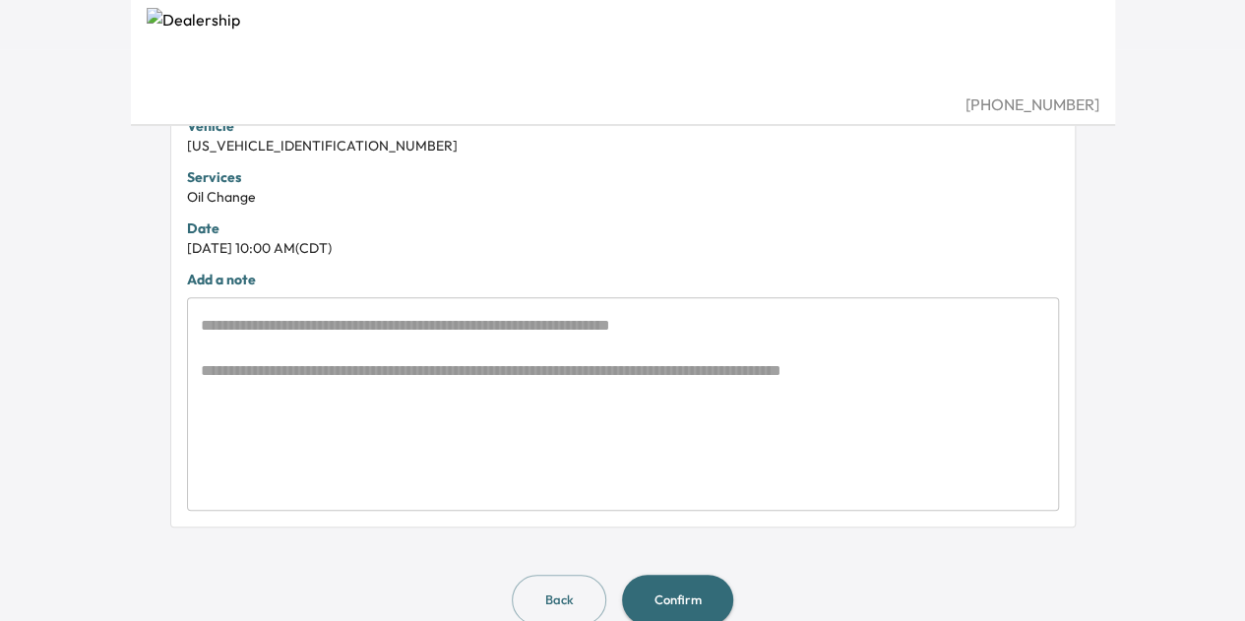
scroll to position [605, 0]
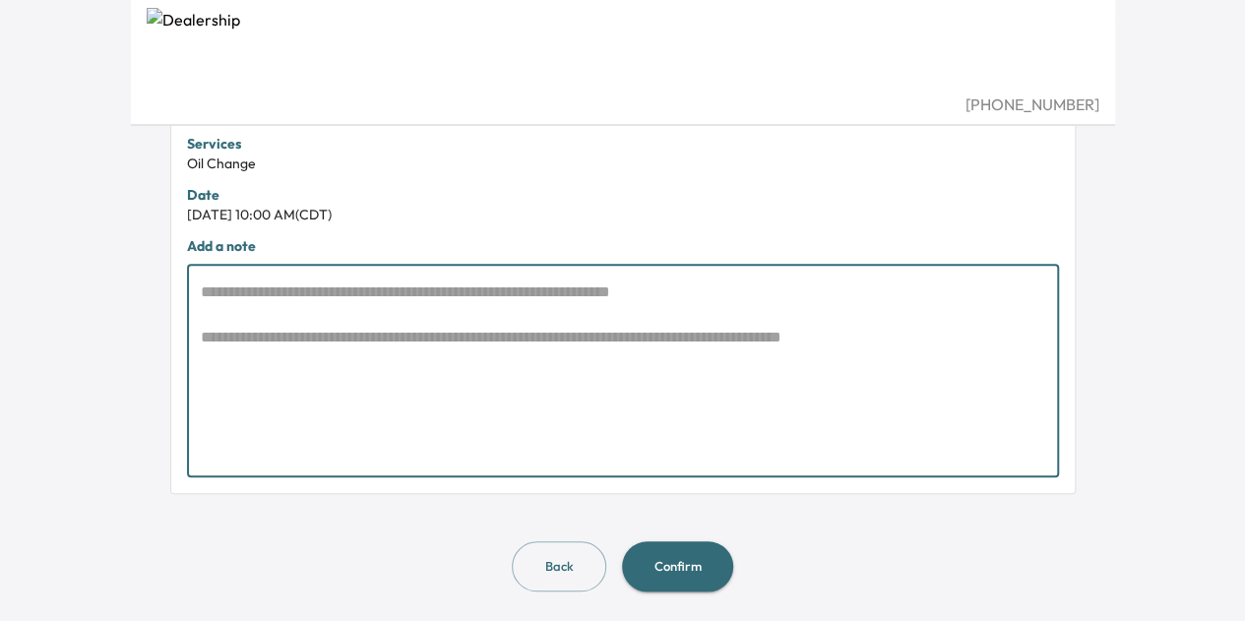
click at [542, 387] on textarea at bounding box center [623, 370] width 844 height 181
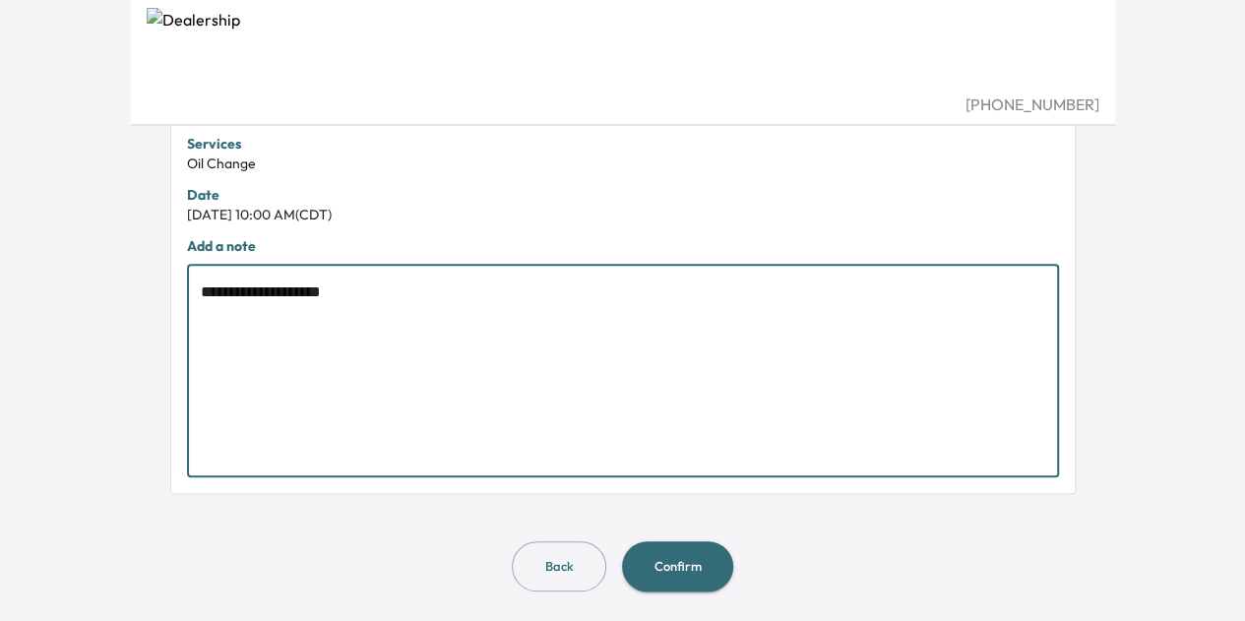
type textarea "**********"
click at [671, 559] on button "Confirm" at bounding box center [677, 566] width 111 height 50
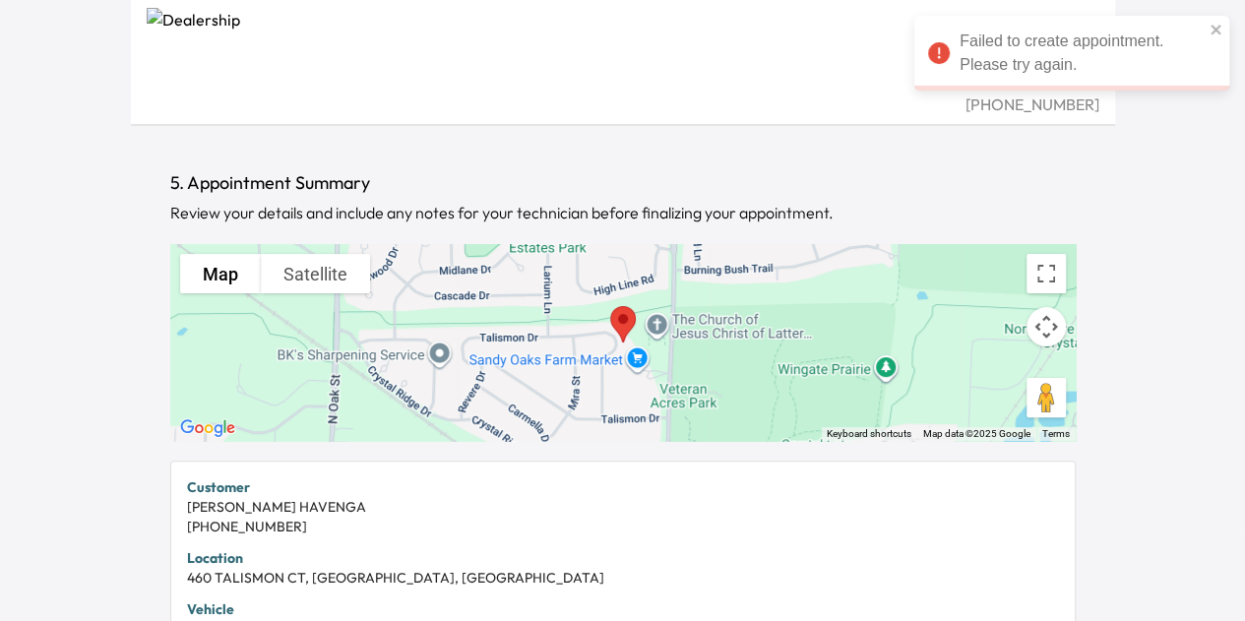
scroll to position [0, 0]
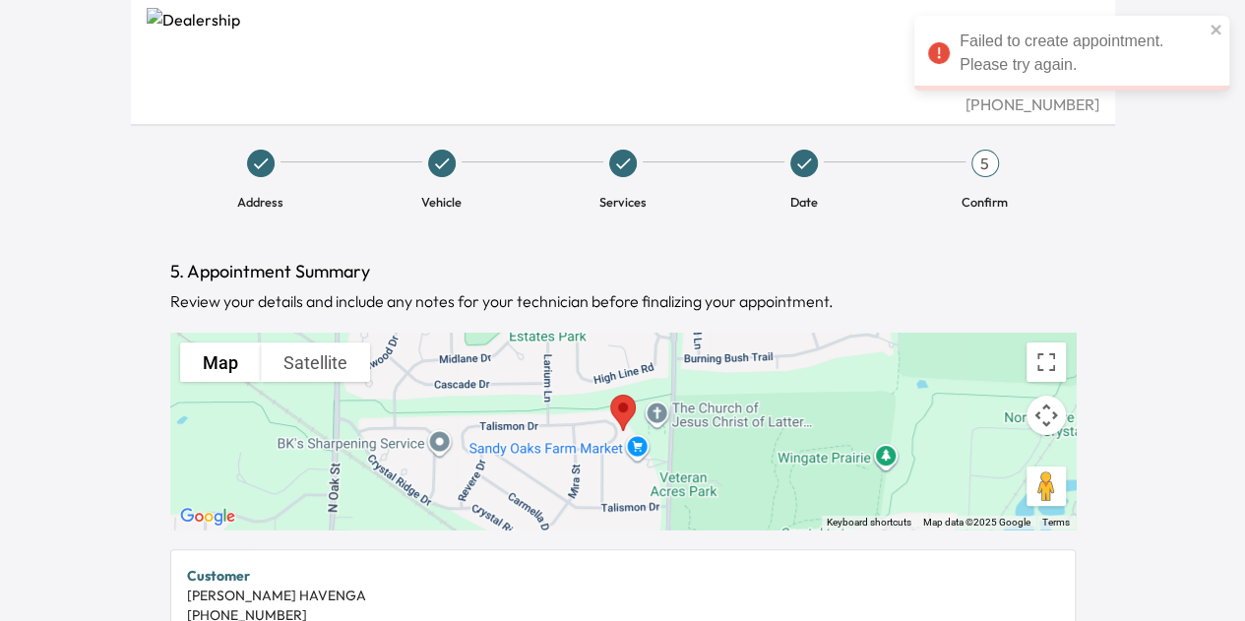
click at [806, 166] on icon at bounding box center [804, 164] width 20 height 20
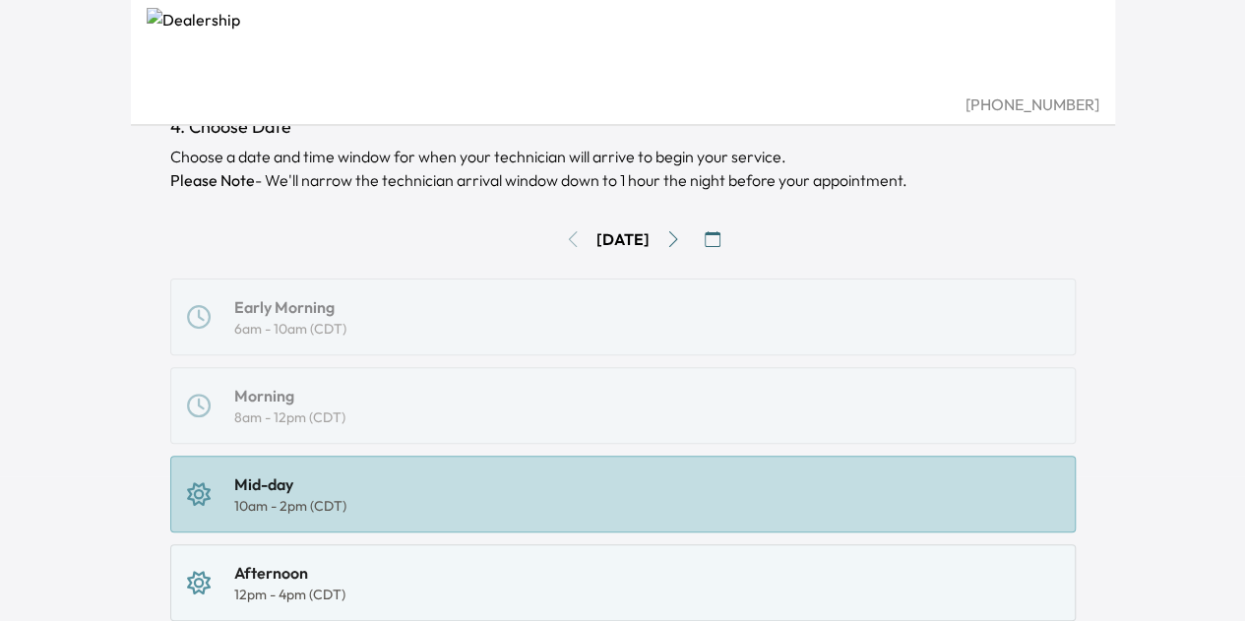
scroll to position [148, 0]
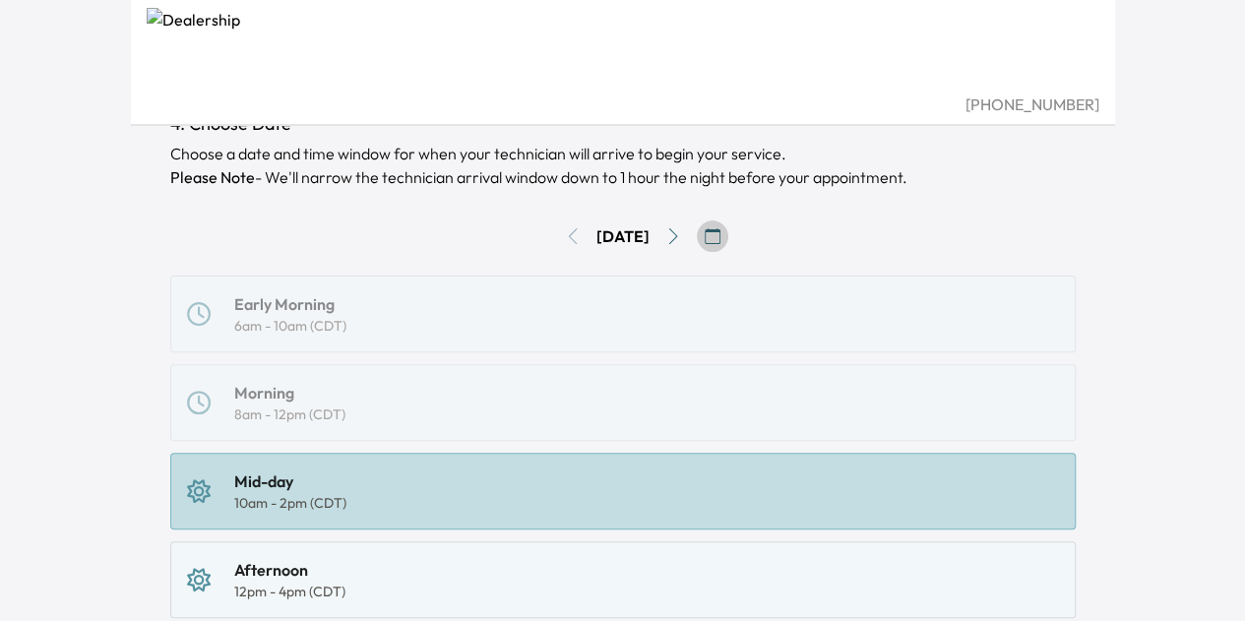
click at [720, 238] on icon "button" at bounding box center [713, 236] width 16 height 16
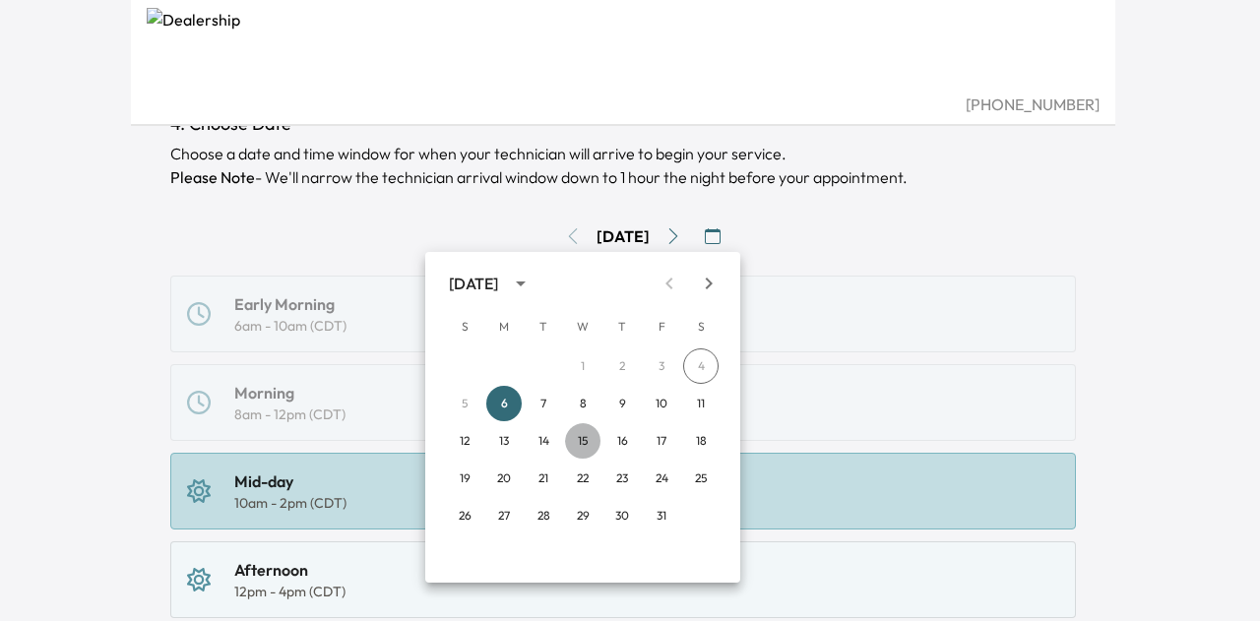
click at [581, 437] on button "15" at bounding box center [582, 440] width 35 height 35
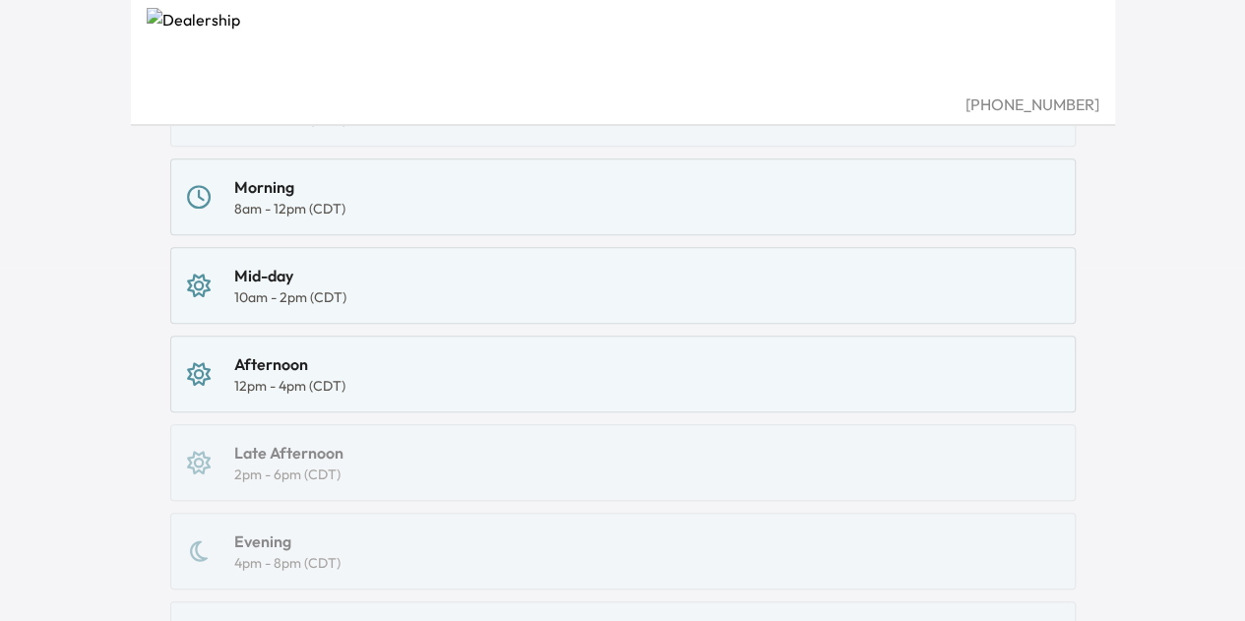
scroll to position [354, 0]
click at [509, 277] on div "Mid-day 10am - 2pm (CDT)" at bounding box center [623, 284] width 872 height 43
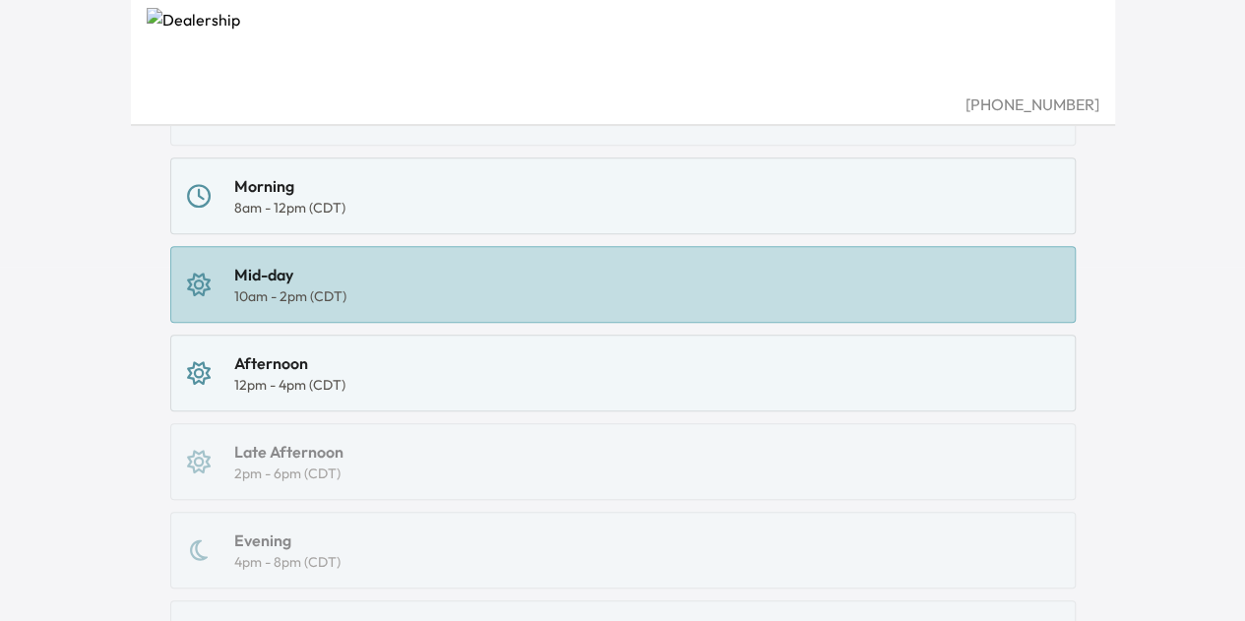
scroll to position [573, 0]
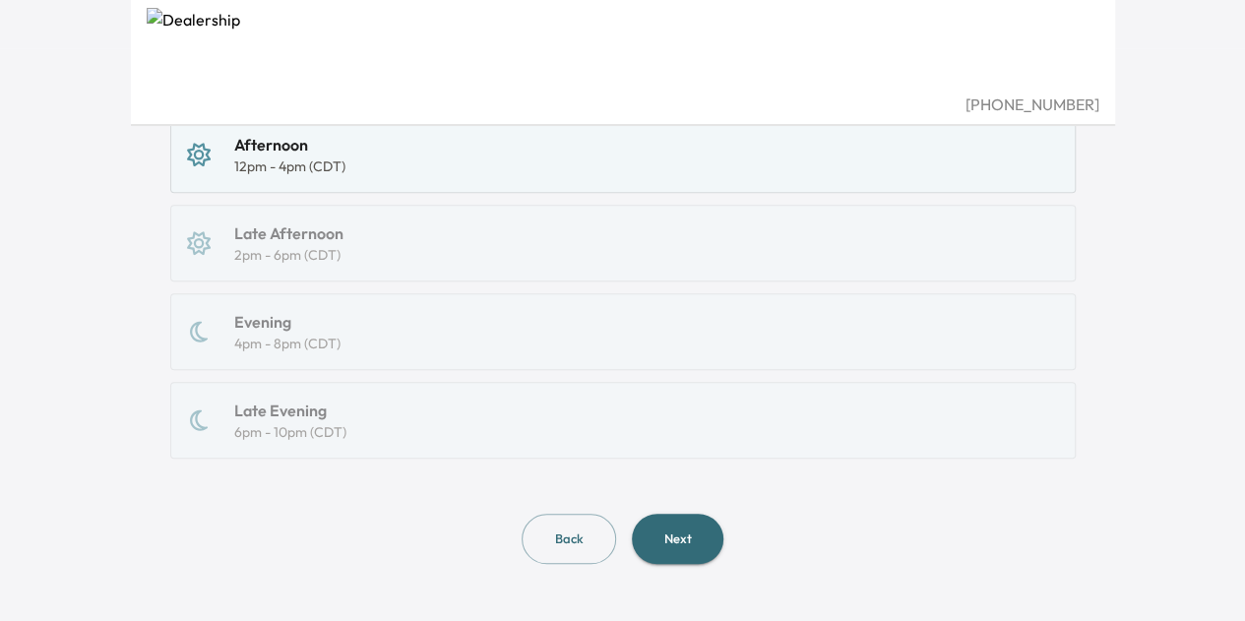
click at [680, 525] on button "Next" at bounding box center [678, 539] width 92 height 50
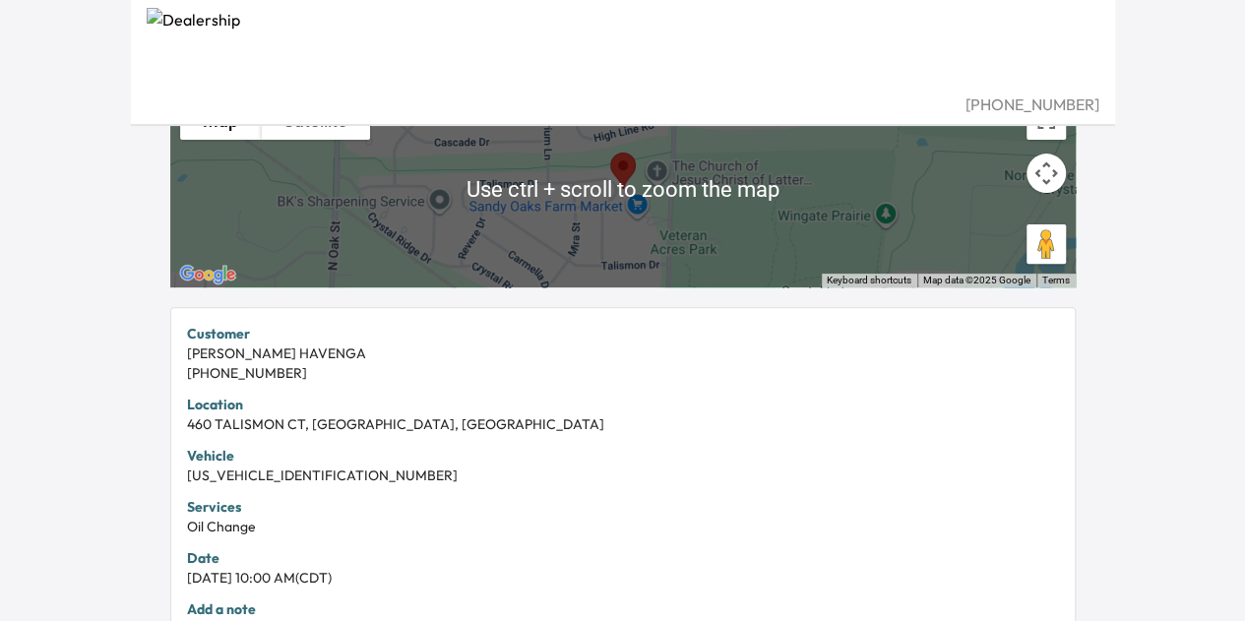
scroll to position [605, 0]
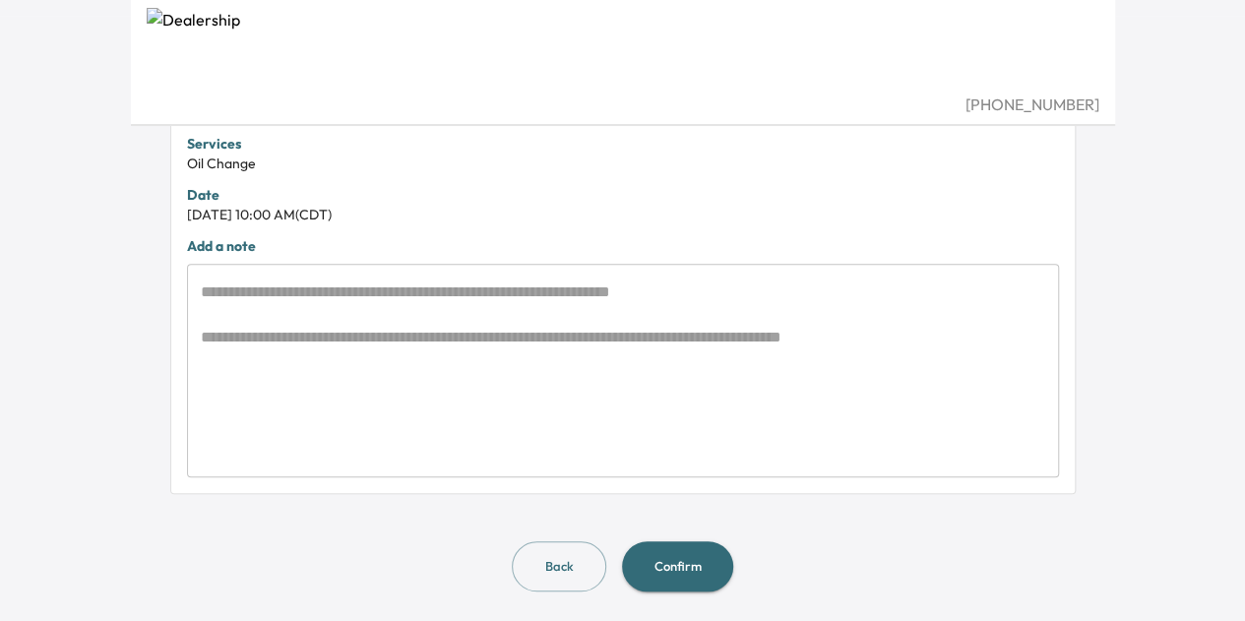
click at [691, 564] on button "Confirm" at bounding box center [677, 566] width 111 height 50
